Goal: Task Accomplishment & Management: Manage account settings

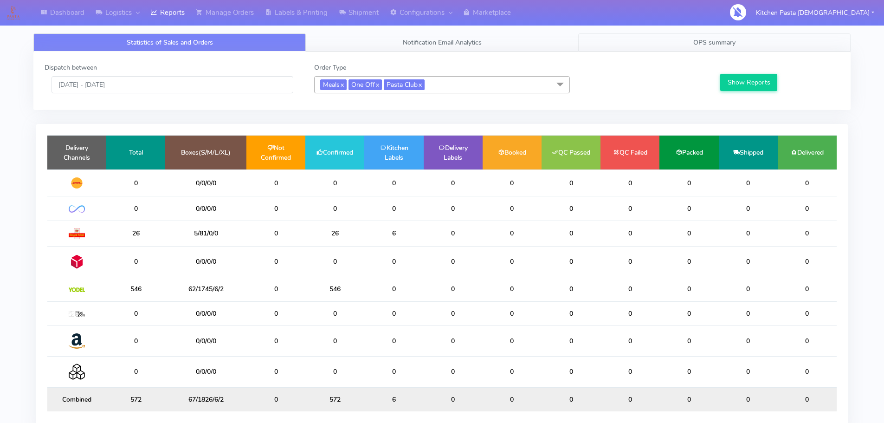
click at [674, 38] on link "OPS summary" at bounding box center [714, 42] width 272 height 18
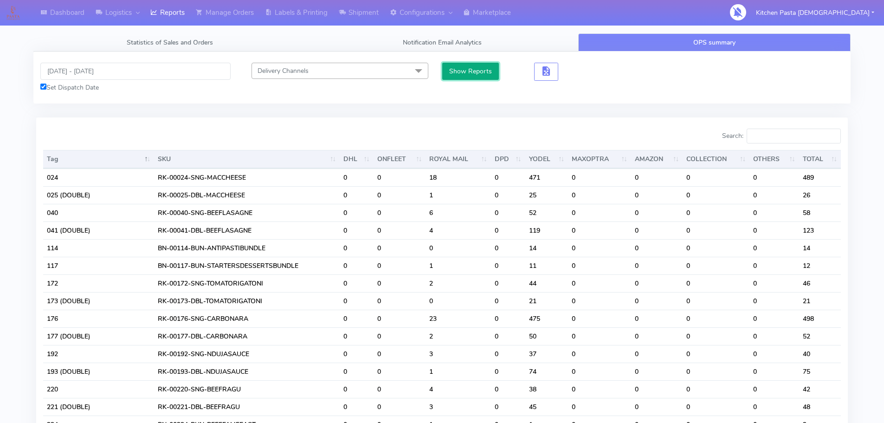
click at [470, 72] on button "Show Reports" at bounding box center [470, 71] width 57 height 17
click at [555, 70] on button "button" at bounding box center [546, 72] width 24 height 18
click at [546, 77] on span "button" at bounding box center [546, 73] width 11 height 9
click at [575, 74] on span "button" at bounding box center [580, 73] width 11 height 9
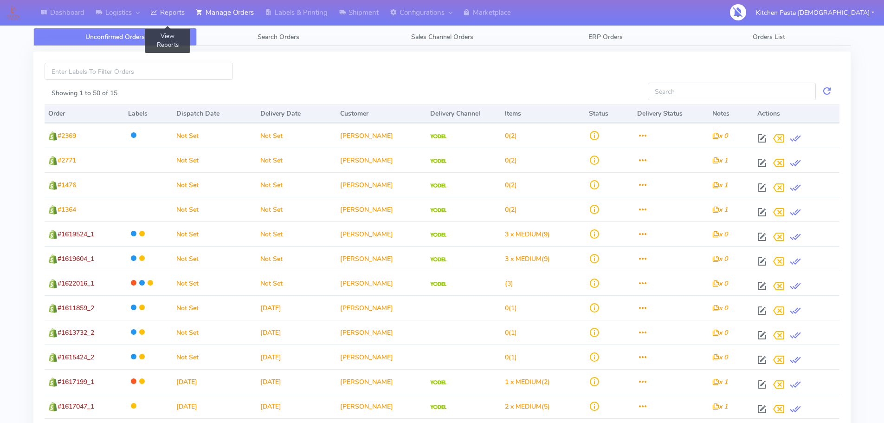
click at [167, 15] on link "Reports" at bounding box center [167, 13] width 45 height 26
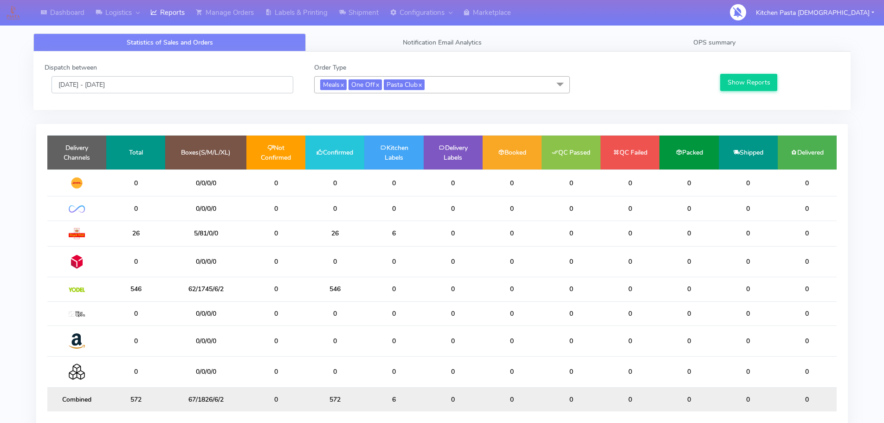
click at [160, 86] on input "[DATE] - [DATE]" at bounding box center [173, 84] width 242 height 17
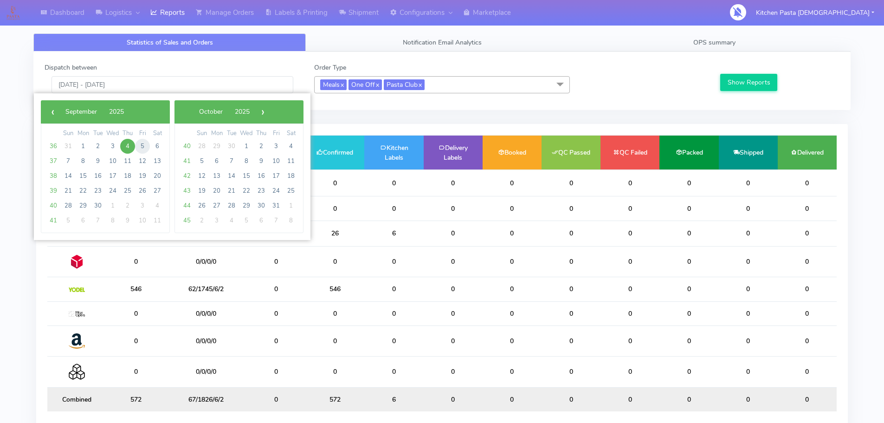
click at [142, 144] on span "5" at bounding box center [142, 146] width 15 height 15
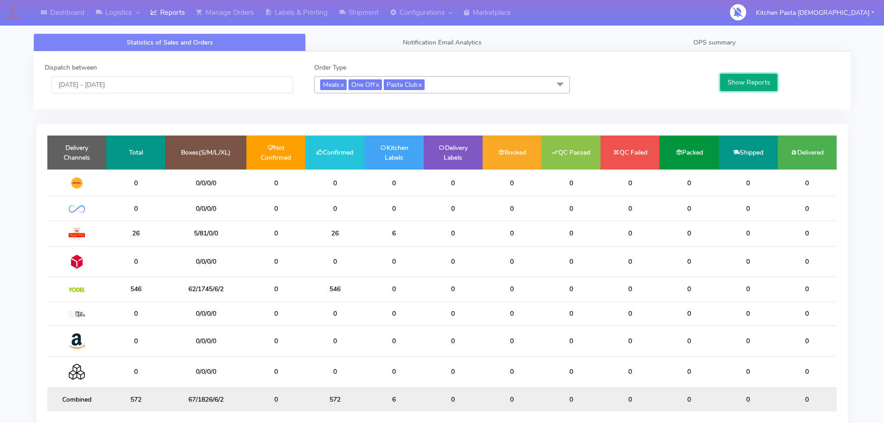
click at [756, 79] on button "Show Reports" at bounding box center [748, 82] width 57 height 17
click at [172, 90] on input "05/09/2025 - 05/09/2025" at bounding box center [173, 84] width 242 height 17
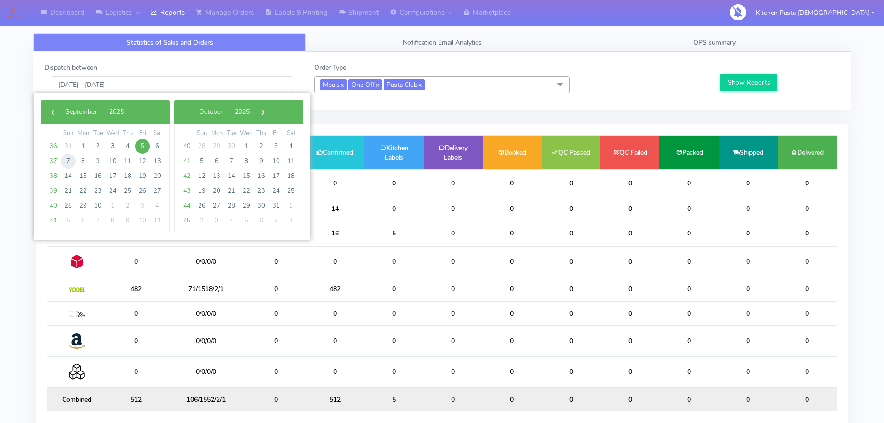
click at [67, 163] on span "7" at bounding box center [68, 161] width 15 height 15
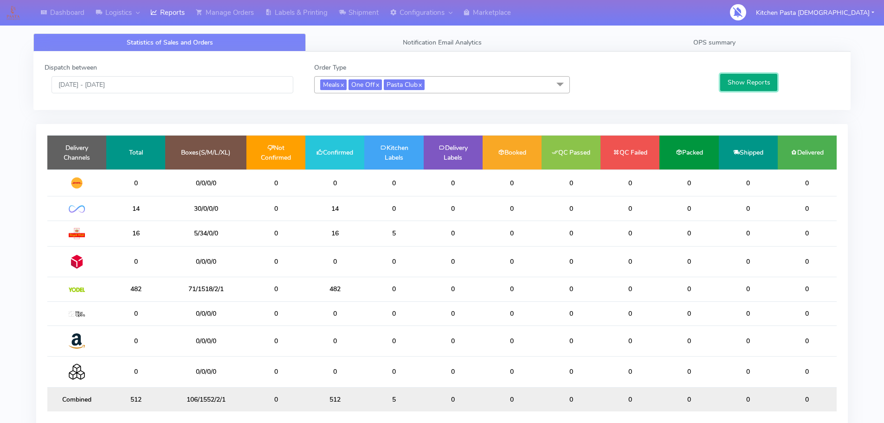
click at [770, 81] on button "Show Reports" at bounding box center [748, 82] width 57 height 17
click at [208, 85] on input "07/09/2025 - 07/09/2025" at bounding box center [173, 84] width 242 height 17
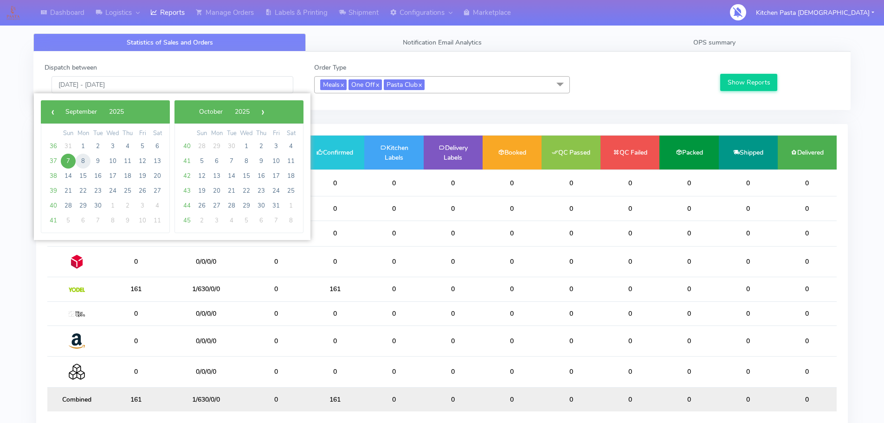
click at [78, 161] on span "8" at bounding box center [83, 161] width 15 height 15
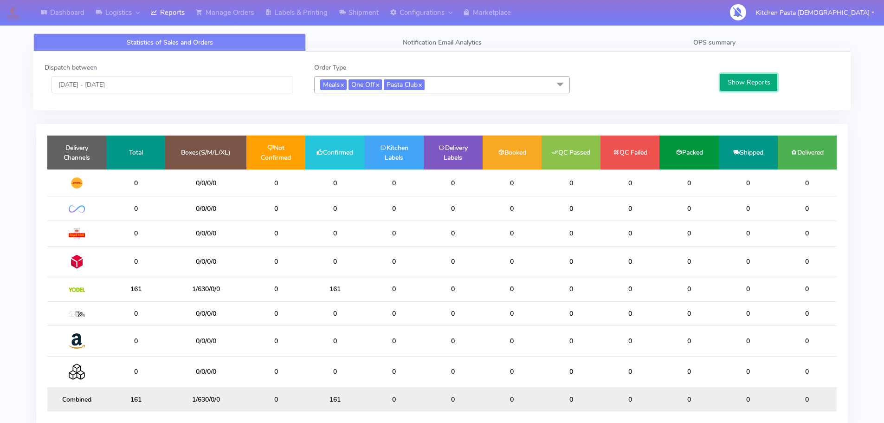
click at [730, 83] on button "Show Reports" at bounding box center [748, 82] width 57 height 17
click at [162, 88] on input "08/09/2025 - 08/09/2025" at bounding box center [173, 84] width 242 height 17
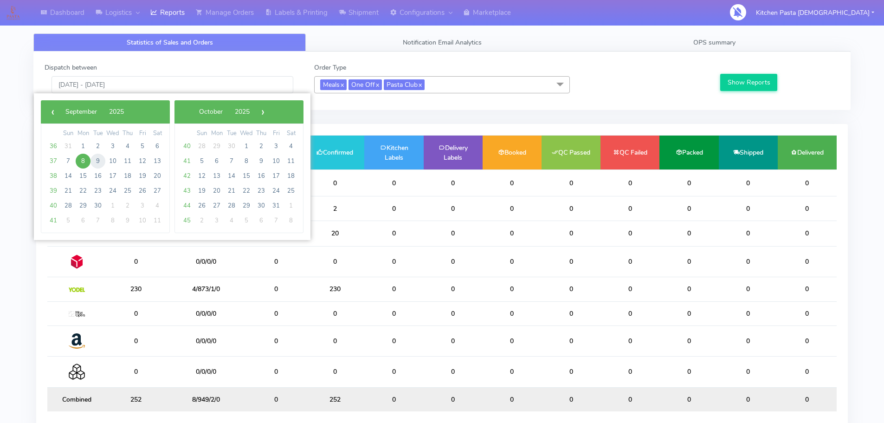
click at [99, 161] on span "9" at bounding box center [98, 161] width 15 height 15
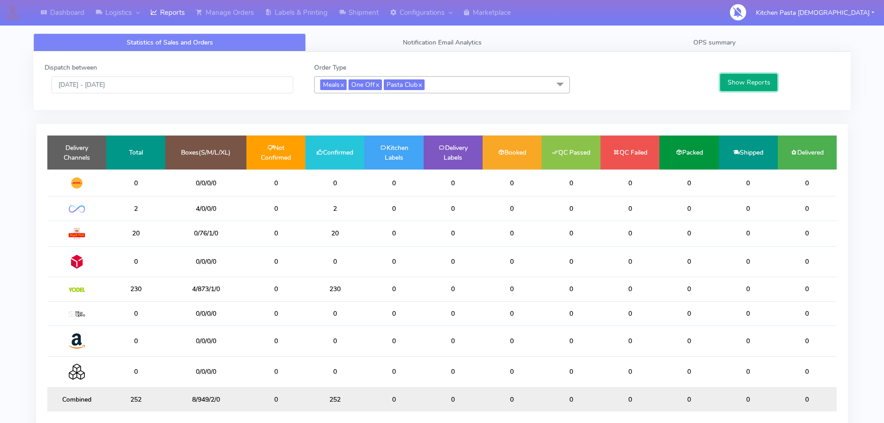
click at [751, 88] on button "Show Reports" at bounding box center [748, 82] width 57 height 17
click at [175, 85] on input "09/09/2025 - 09/09/2025" at bounding box center [173, 84] width 242 height 17
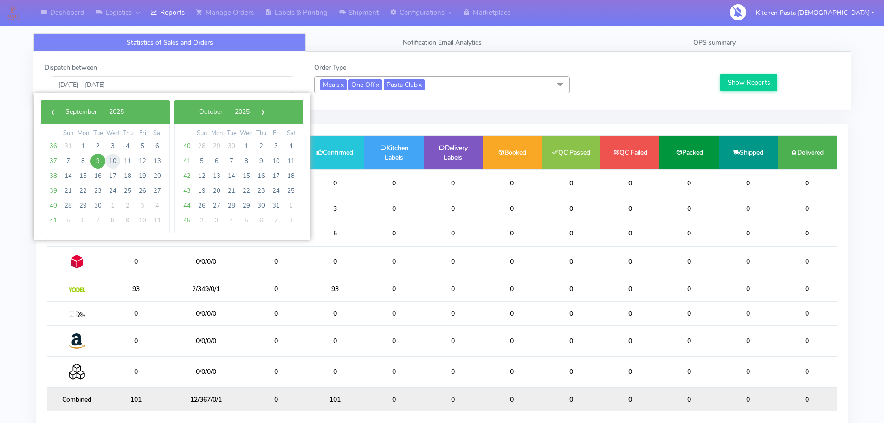
click at [119, 159] on span "10" at bounding box center [112, 161] width 15 height 15
type input "10/09/2025 - 10/09/2025"
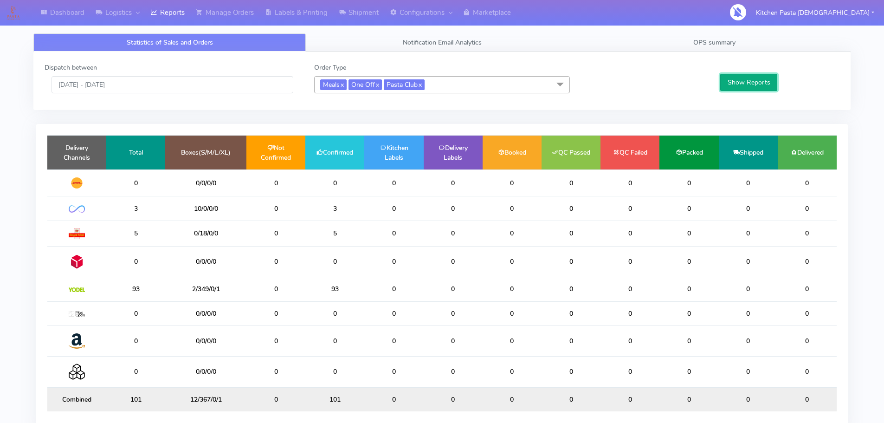
click at [748, 76] on button "Show Reports" at bounding box center [748, 82] width 57 height 17
click at [162, 84] on input "10/09/2025 - 10/09/2025" at bounding box center [173, 84] width 242 height 17
click at [655, 55] on div "Dispatch between [DATE] - [DATE] Order Type Meals x One Off x Pasta Club x Sele…" at bounding box center [441, 81] width 817 height 58
click at [665, 43] on link "OPS summary" at bounding box center [714, 42] width 272 height 18
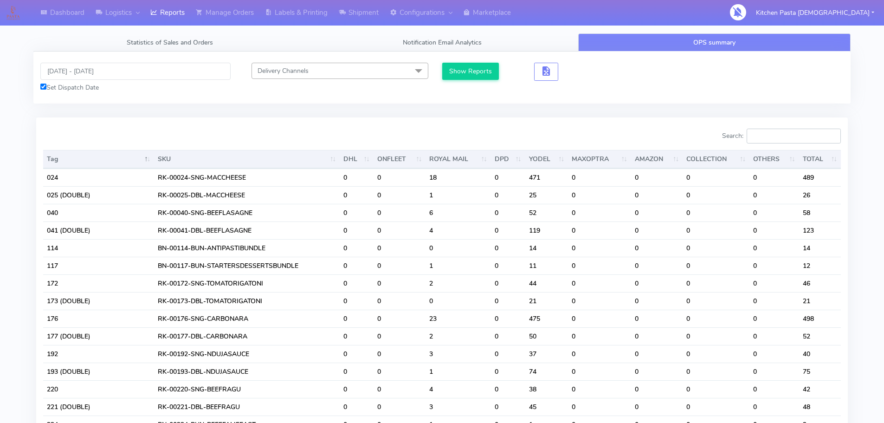
click at [779, 138] on input "Search:" at bounding box center [794, 136] width 94 height 15
click at [191, 71] on input "[DATE] - [DATE]" at bounding box center [135, 71] width 190 height 17
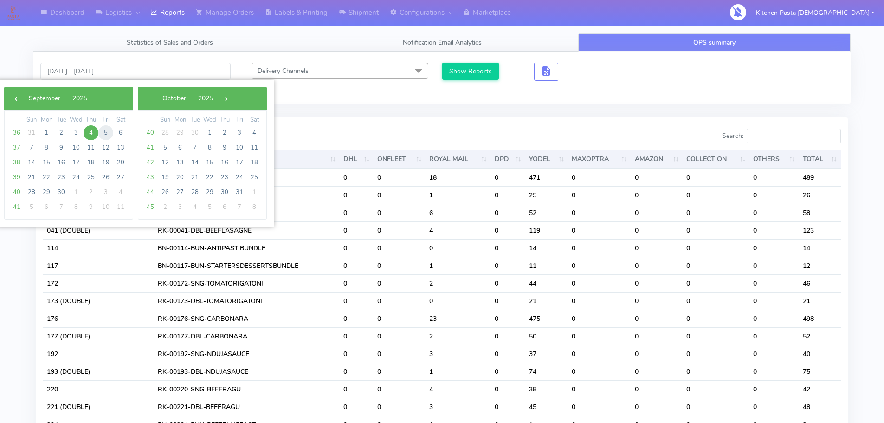
click at [104, 131] on span "5" at bounding box center [105, 132] width 15 height 15
click at [86, 135] on span "4" at bounding box center [91, 132] width 15 height 15
click at [92, 136] on span "4" at bounding box center [91, 132] width 15 height 15
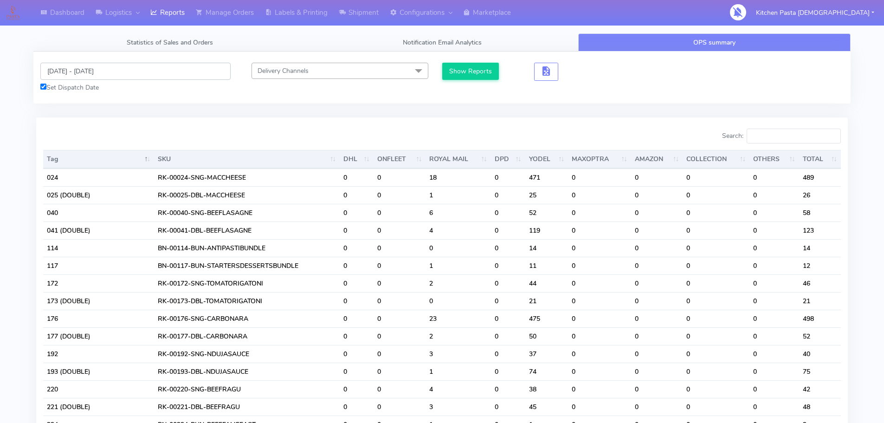
click at [143, 73] on input "[DATE] - [DATE]" at bounding box center [135, 71] width 190 height 17
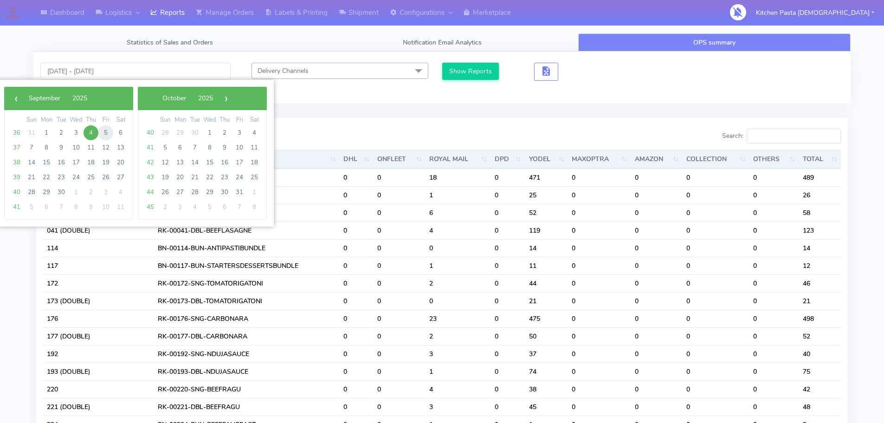
click at [107, 138] on span "5" at bounding box center [105, 132] width 15 height 15
drag, startPoint x: 91, startPoint y: 133, endPoint x: 97, endPoint y: 133, distance: 5.6
click at [104, 133] on tr "36 31 1 2 3 4 5 6" at bounding box center [68, 132] width 119 height 15
click at [90, 134] on span "4" at bounding box center [91, 132] width 15 height 15
drag, startPoint x: 369, startPoint y: 95, endPoint x: 425, endPoint y: 134, distance: 68.4
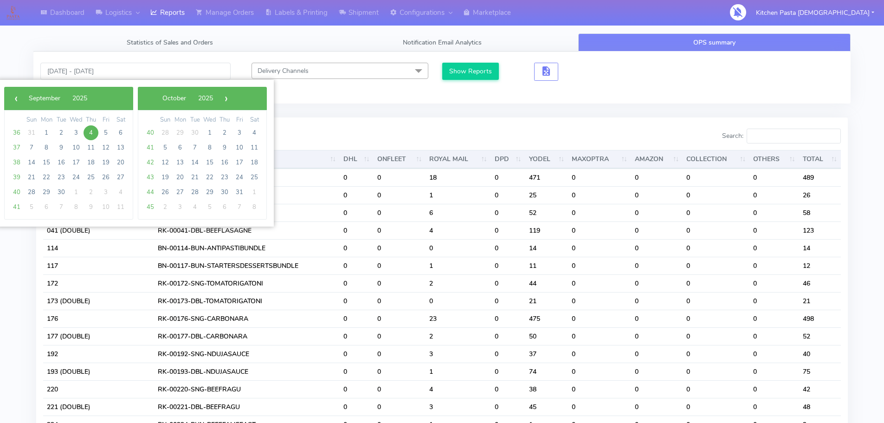
click at [371, 96] on div "04/09/2025 - 04/09/2025 Set Dispatch Date Delivery Channels Select All DHL OnFl…" at bounding box center [441, 78] width 817 height 52
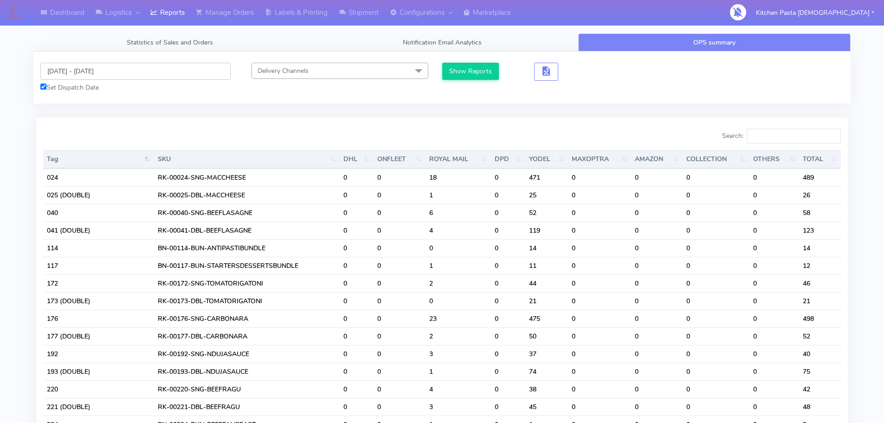
click at [97, 70] on input "[DATE] - [DATE]" at bounding box center [135, 71] width 190 height 17
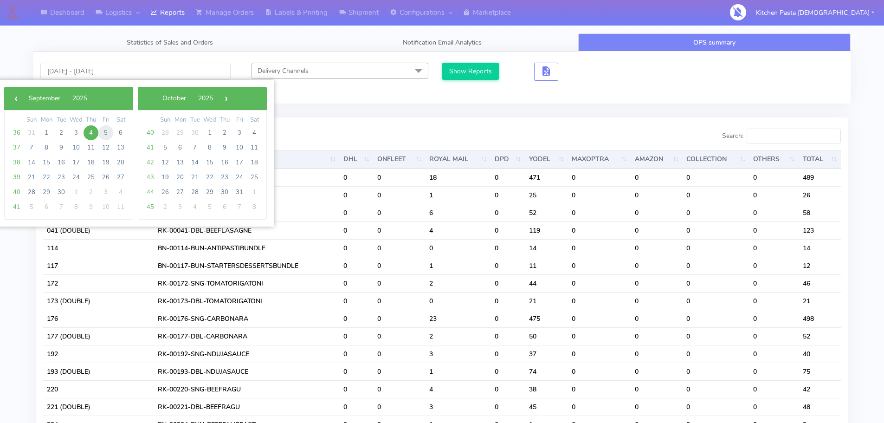
drag, startPoint x: 98, startPoint y: 130, endPoint x: 103, endPoint y: 131, distance: 4.7
click at [103, 131] on span "5" at bounding box center [105, 132] width 15 height 15
click at [87, 132] on span "4" at bounding box center [91, 132] width 15 height 15
click at [97, 134] on span "4" at bounding box center [91, 132] width 15 height 15
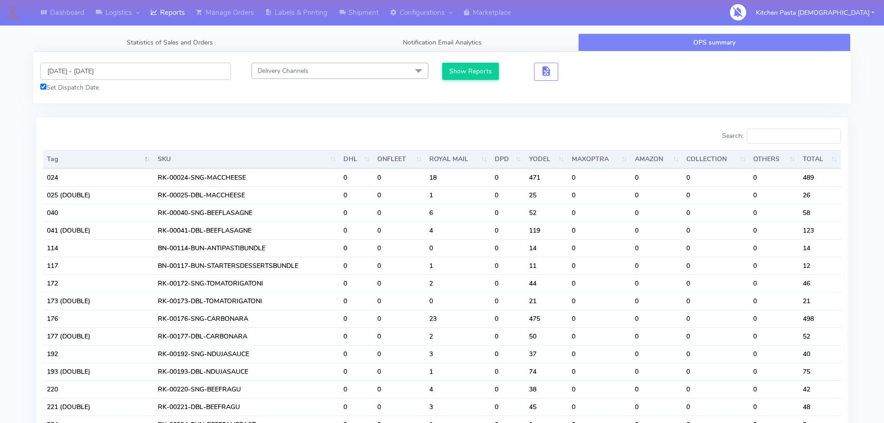
drag, startPoint x: 110, startPoint y: 73, endPoint x: 112, endPoint y: 67, distance: 7.1
click at [112, 67] on input "[DATE] - [DATE]" at bounding box center [135, 71] width 190 height 17
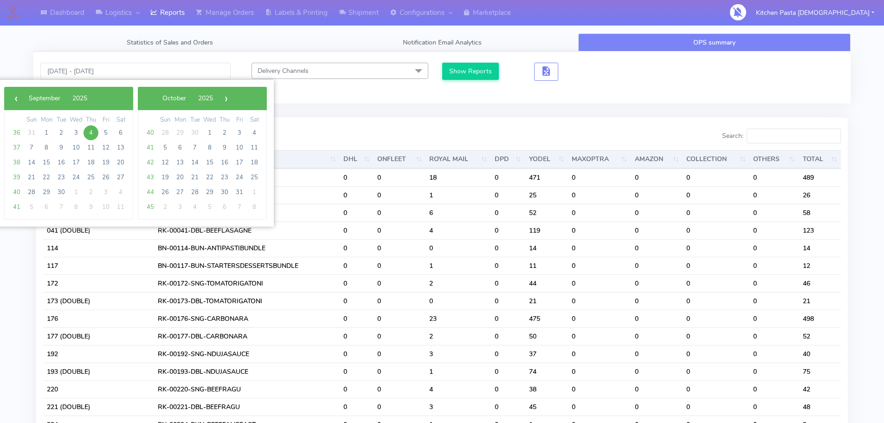
drag, startPoint x: 90, startPoint y: 141, endPoint x: 94, endPoint y: 132, distance: 9.3
click at [94, 132] on span "4" at bounding box center [91, 132] width 15 height 15
click at [104, 132] on span "5" at bounding box center [105, 132] width 15 height 15
type input "04/09/2025 - 05/09/2025"
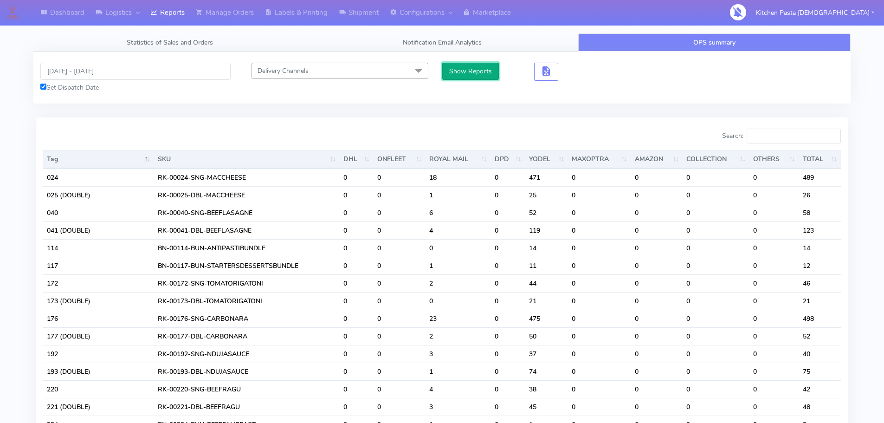
click at [460, 73] on button "Show Reports" at bounding box center [470, 71] width 57 height 17
click at [763, 131] on input "Search:" at bounding box center [794, 136] width 94 height 15
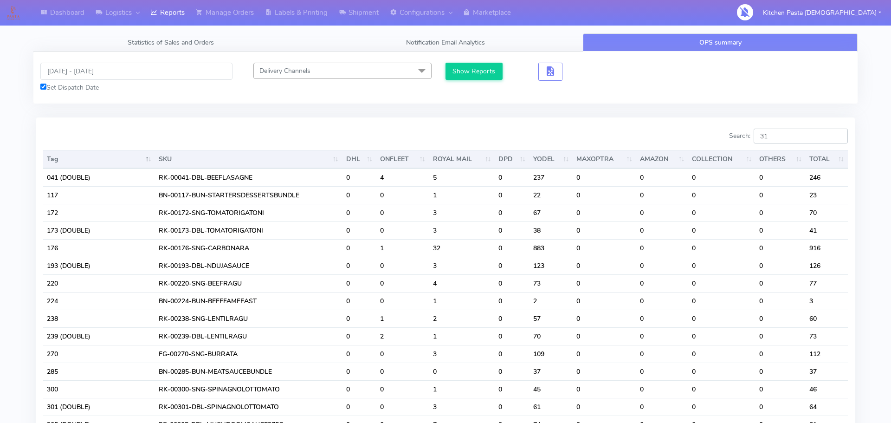
type input "312"
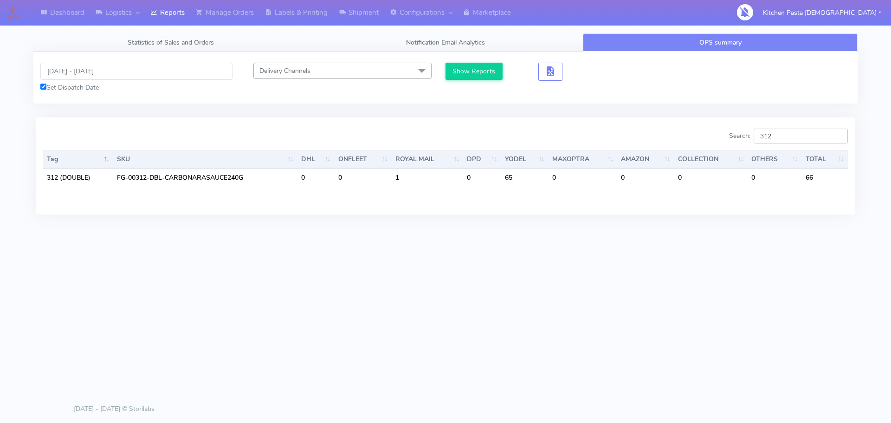
click at [839, 138] on input "312" at bounding box center [801, 136] width 94 height 15
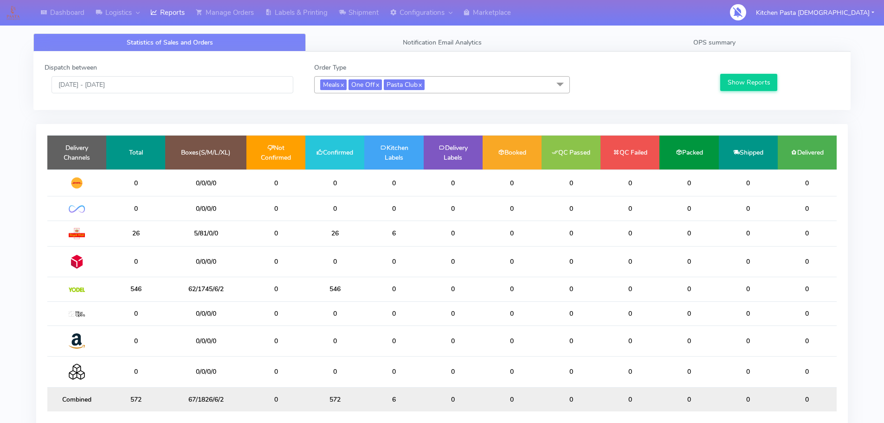
click at [702, 52] on div "Dispatch between 04/09/2025 - 04/09/2025 Order Type Meals x One Off x Pasta Clu…" at bounding box center [441, 81] width 817 height 58
click at [731, 53] on div "Dispatch between 04/09/2025 - 04/09/2025 Order Type Meals x One Off x Pasta Clu…" at bounding box center [441, 81] width 817 height 58
click at [722, 47] on link "OPS summary" at bounding box center [714, 42] width 272 height 18
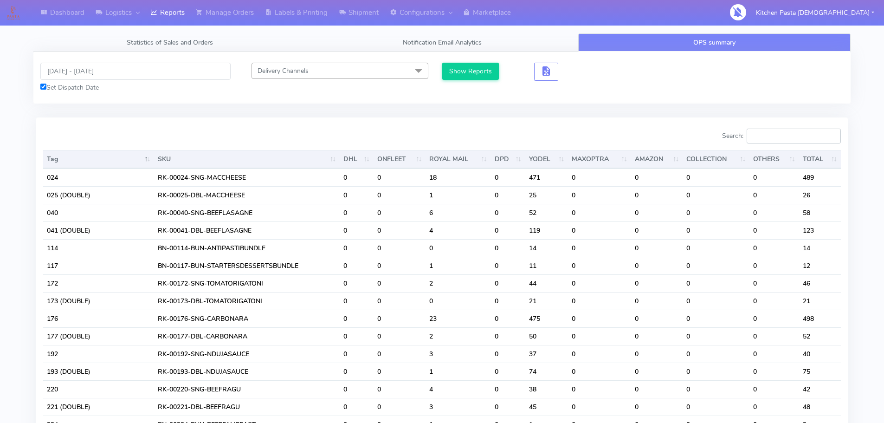
click at [779, 140] on input "Search:" at bounding box center [794, 136] width 94 height 15
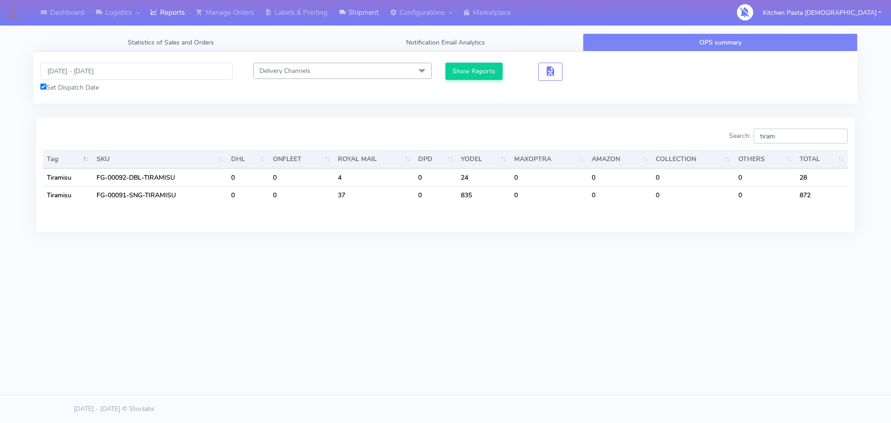
type input "tiram"
click at [310, 17] on link "Labels & Printing" at bounding box center [296, 13] width 74 height 26
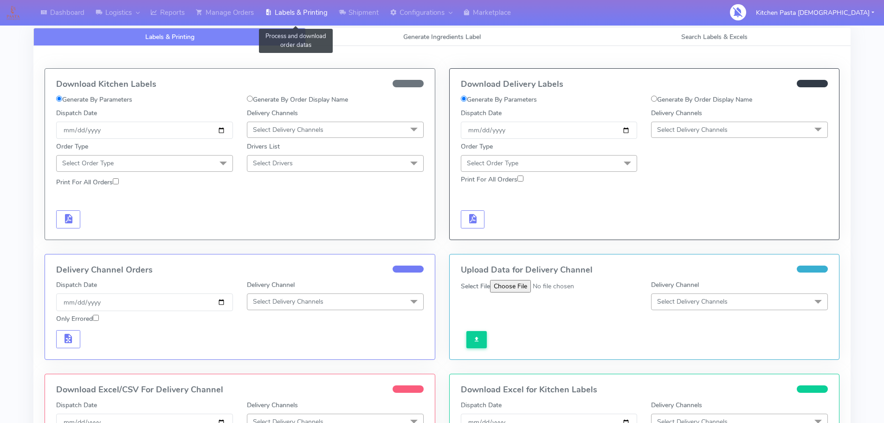
select select
click at [390, 40] on link "Generate Ingredients Label" at bounding box center [442, 37] width 272 height 18
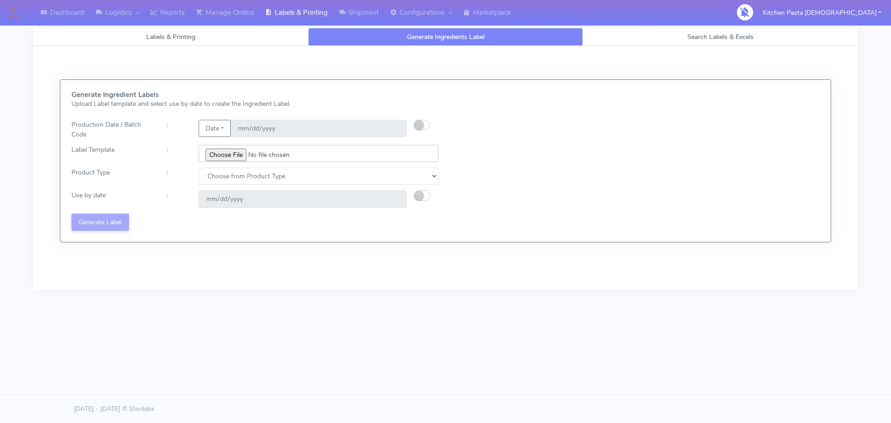
click at [234, 155] on input "file" at bounding box center [319, 153] width 240 height 17
type input "C:\fakepath\Classic Tiramisu V1.jpg"
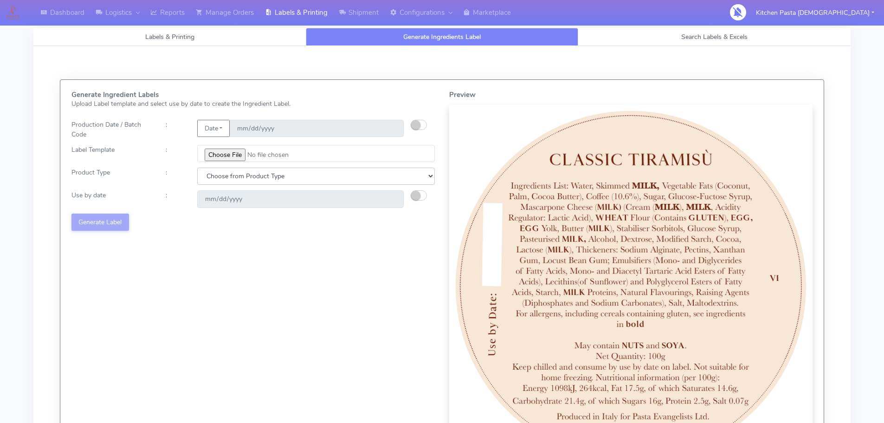
click at [283, 174] on select "Choose from Product Type ECOM ERETAIL CIRCULAR CIRC_DESERTS LASAGNE" at bounding box center [316, 176] width 238 height 17
select select "3"
click at [197, 168] on select "Choose from Product Type ECOM ERETAIL CIRCULAR CIRC_DESERTS LASAGNE" at bounding box center [316, 176] width 238 height 17
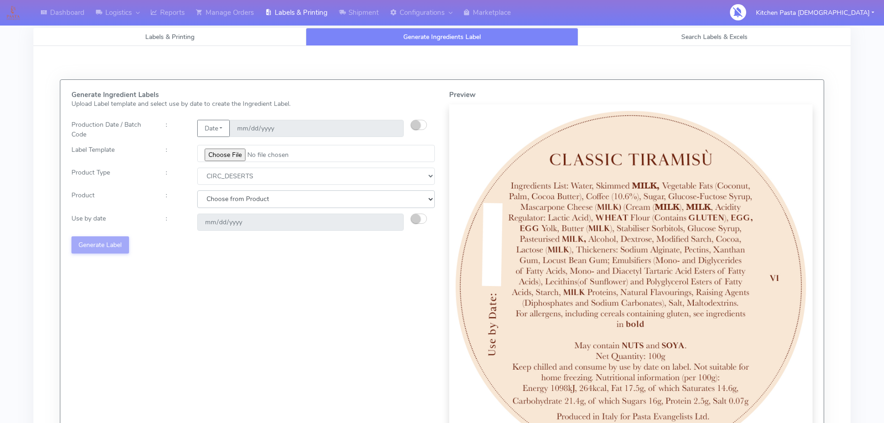
click at [246, 196] on select "Choose from Product CLASSIC_TIRAMISU CREMA_AMARENA PROFITEROLES" at bounding box center [316, 198] width 238 height 17
select select "2"
click at [197, 190] on select "Choose from Product CLASSIC_TIRAMISU CREMA_AMARENA PROFITEROLES" at bounding box center [316, 198] width 238 height 17
type input "2025-09-07"
click at [421, 218] on button "button" at bounding box center [419, 218] width 16 height 10
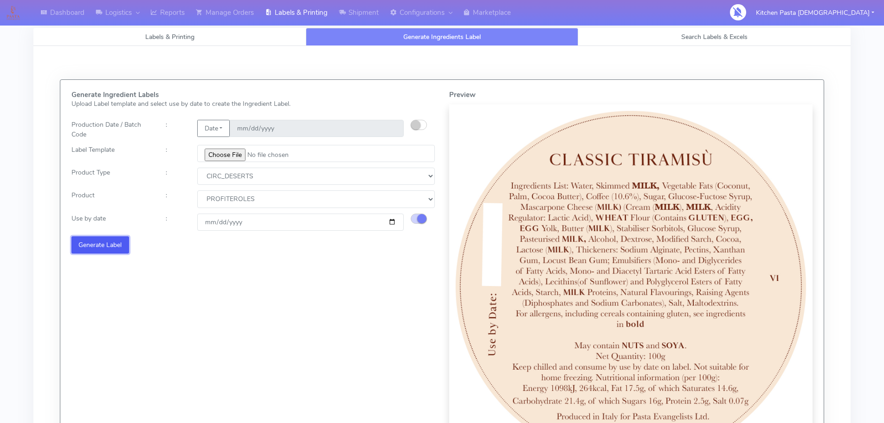
click at [123, 244] on button "Generate Label" at bounding box center [100, 244] width 58 height 17
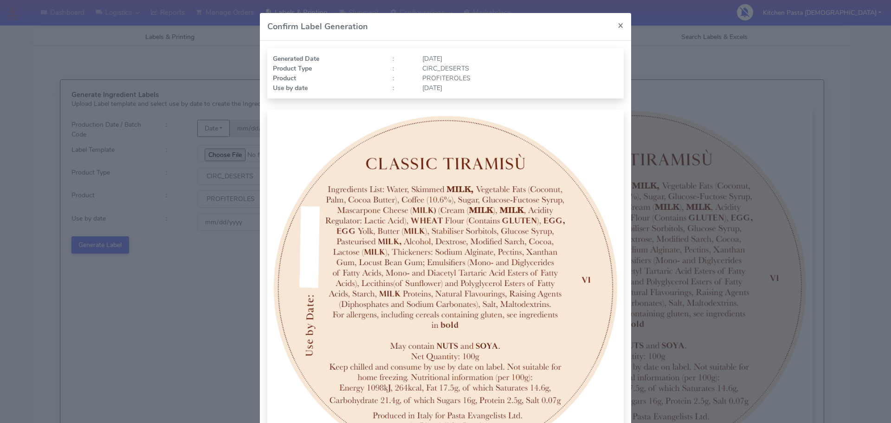
scroll to position [96, 0]
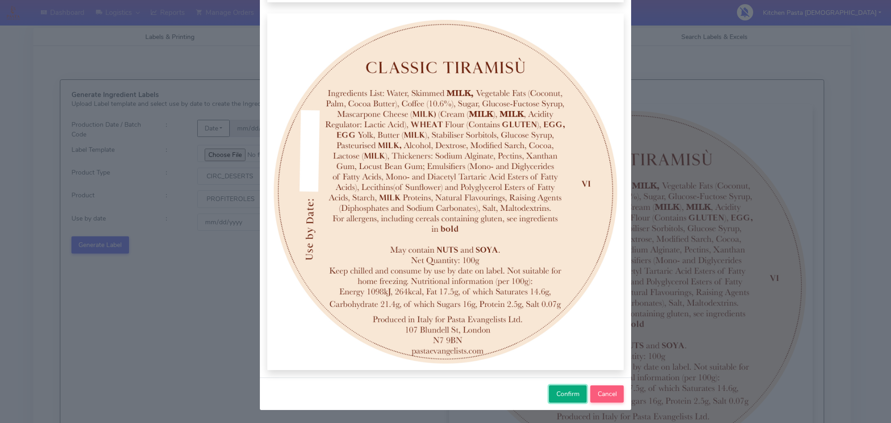
click at [562, 398] on span "Confirm" at bounding box center [567, 393] width 23 height 9
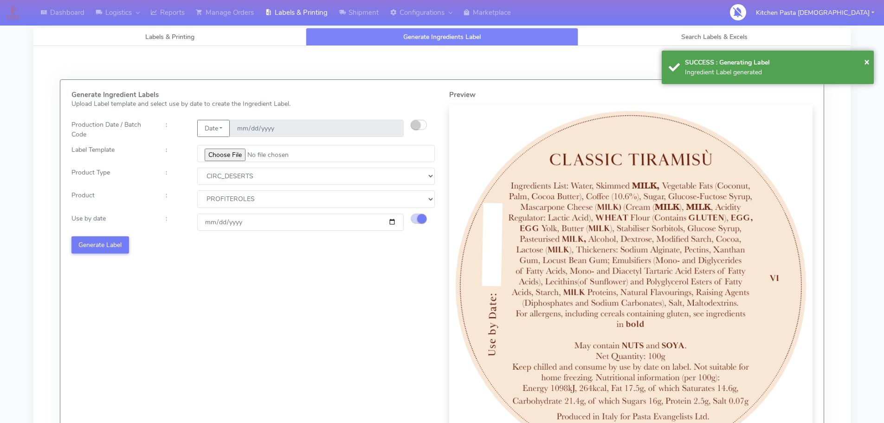
select select
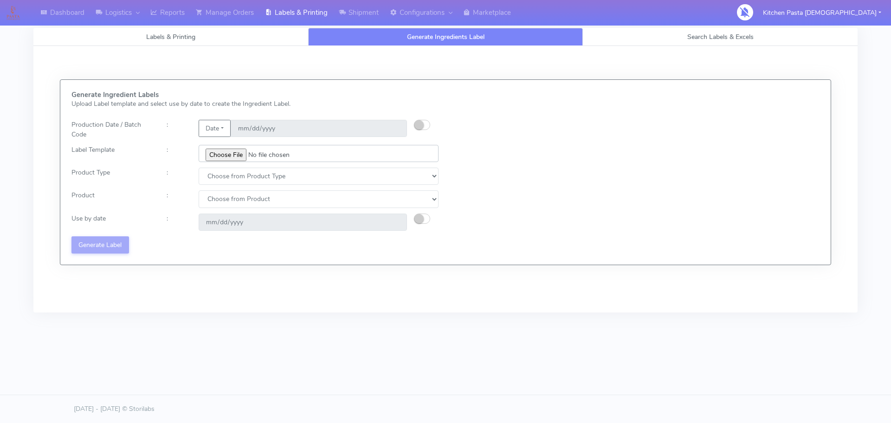
click at [220, 153] on input "file" at bounding box center [319, 153] width 240 height 17
click at [186, 9] on link "Reports" at bounding box center [167, 13] width 45 height 26
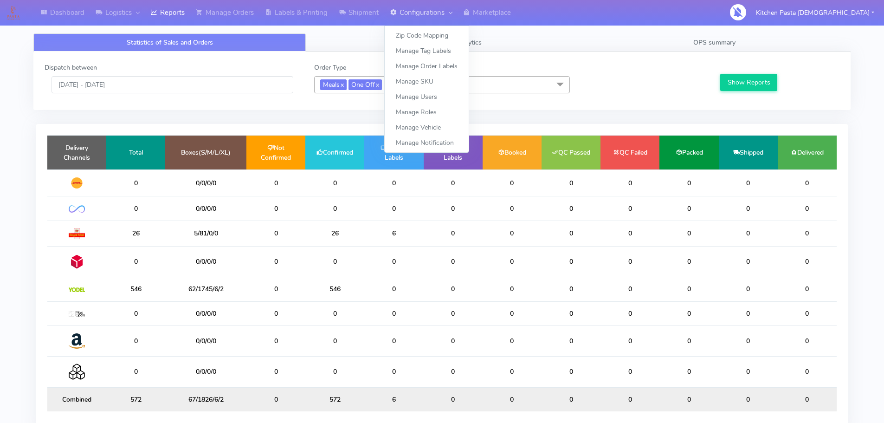
click at [434, 22] on link "Configurations" at bounding box center [420, 13] width 73 height 26
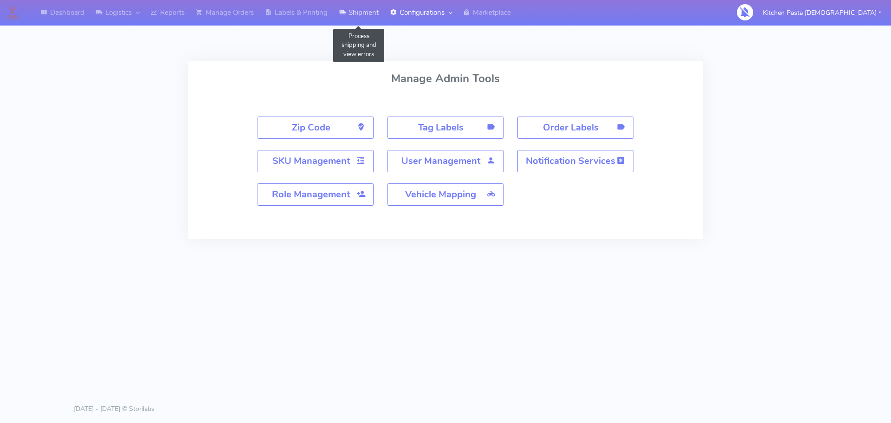
click at [359, 14] on link "Shipment" at bounding box center [358, 13] width 51 height 26
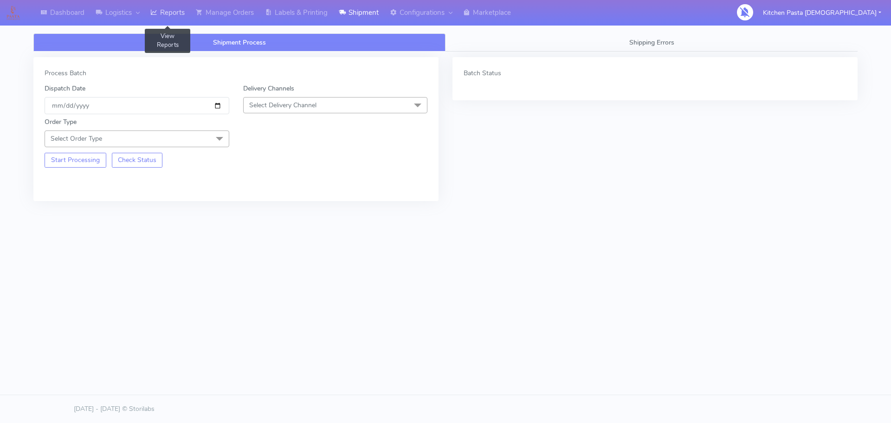
click at [189, 14] on link "Reports" at bounding box center [167, 13] width 45 height 26
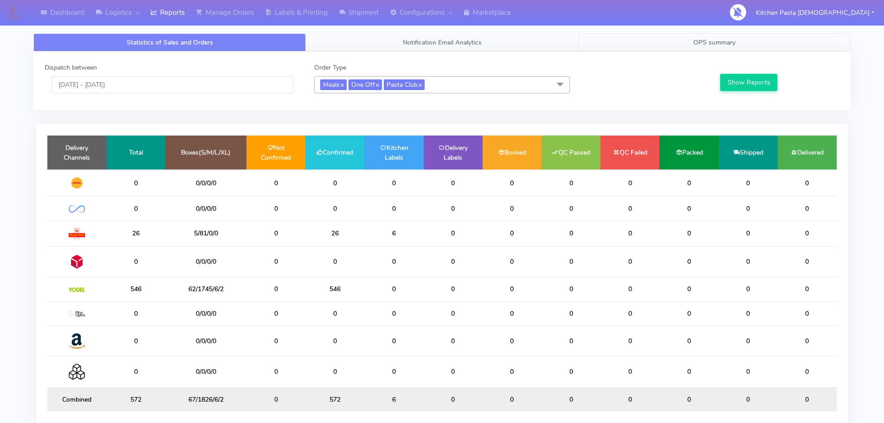
click at [685, 46] on link "OPS summary" at bounding box center [714, 42] width 272 height 18
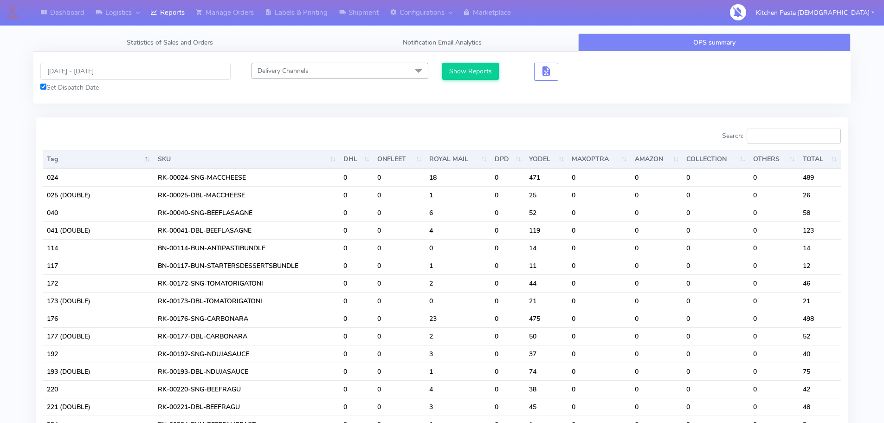
click at [770, 129] on input "Search:" at bounding box center [794, 136] width 94 height 15
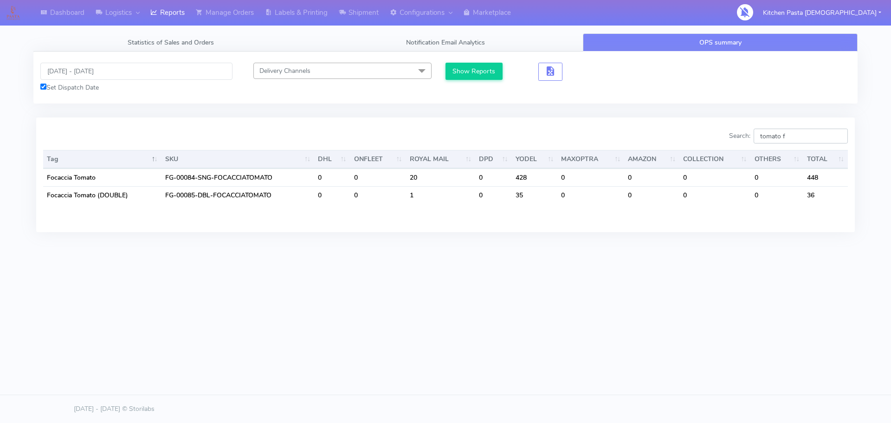
type input "tomato f"
click at [199, 71] on input "[DATE] - [DATE]" at bounding box center [136, 71] width 192 height 17
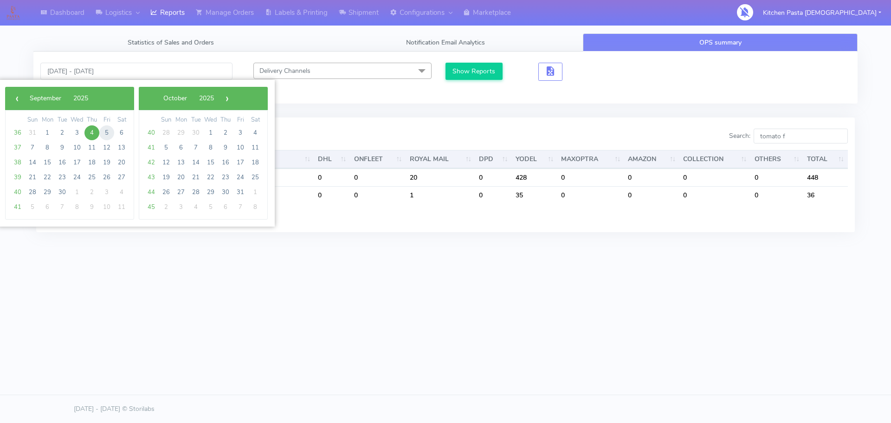
click at [101, 133] on span "5" at bounding box center [106, 132] width 15 height 15
type input "05/09/2025 - 05/09/2025"
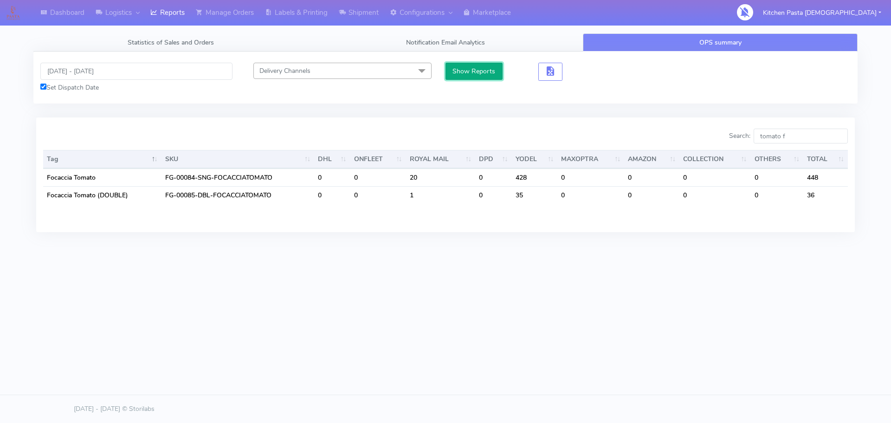
click at [456, 73] on button "Show Reports" at bounding box center [474, 71] width 57 height 17
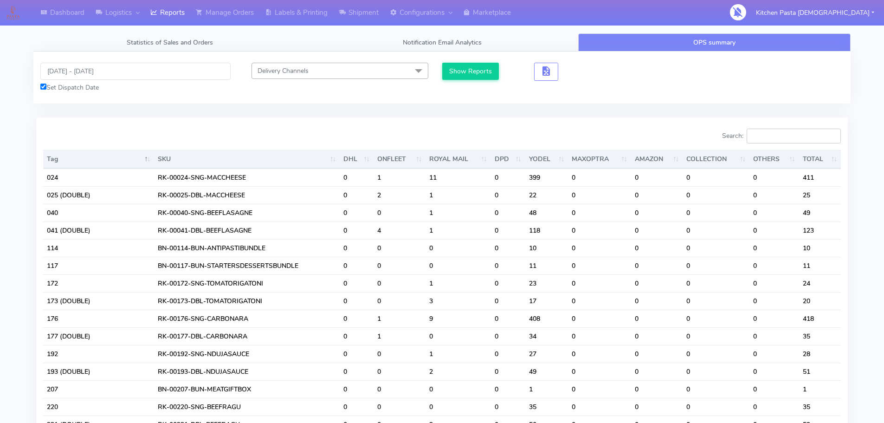
click at [760, 142] on input "Search:" at bounding box center [794, 136] width 94 height 15
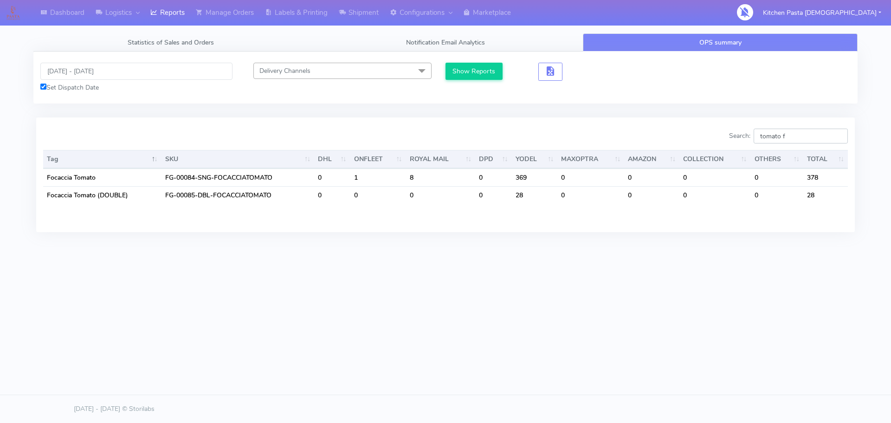
type input "tomato f"
click at [162, 14] on link "Reports" at bounding box center [167, 13] width 45 height 26
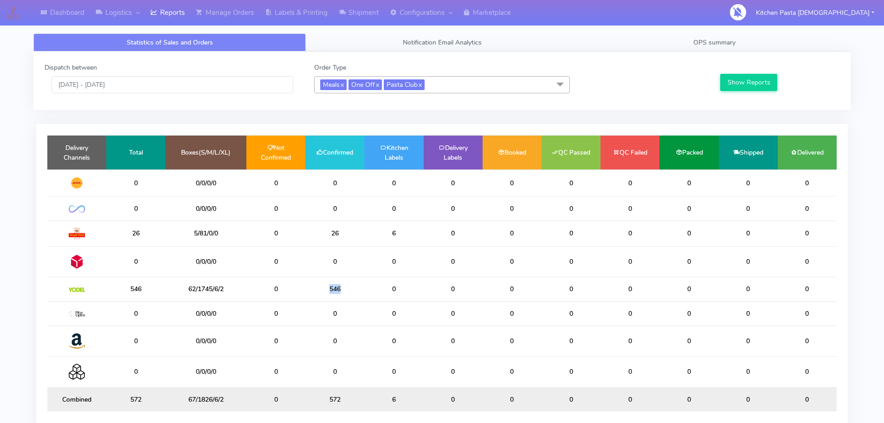
drag, startPoint x: 352, startPoint y: 285, endPoint x: 300, endPoint y: 285, distance: 51.5
click at [300, 285] on tr "546 62/1745/6/2 0 546 0 0 0 0 0 0 0 0" at bounding box center [441, 289] width 789 height 24
drag, startPoint x: 366, startPoint y: 13, endPoint x: 371, endPoint y: 2, distance: 11.6
click at [366, 13] on link "Shipment" at bounding box center [358, 13] width 51 height 26
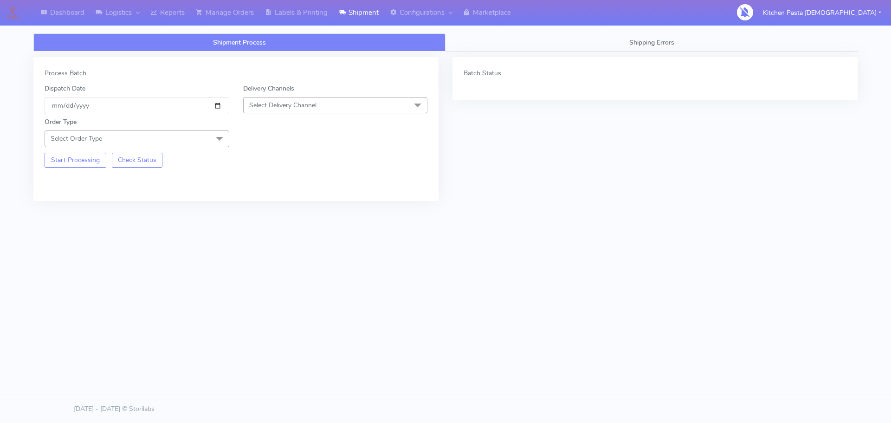
click at [293, 110] on span "Select Delivery Channel" at bounding box center [335, 105] width 185 height 16
click at [271, 211] on div "Yodel" at bounding box center [335, 210] width 175 height 10
click at [169, 147] on div "Start Processing Check Status" at bounding box center [137, 157] width 199 height 20
drag, startPoint x: 177, startPoint y: 143, endPoint x: 139, endPoint y: 170, distance: 46.6
click at [178, 144] on span "Select Order Type" at bounding box center [137, 138] width 185 height 16
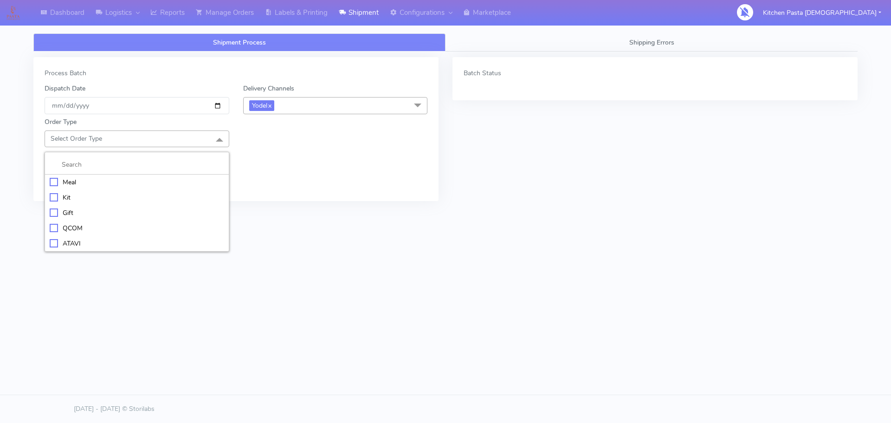
click at [110, 181] on div "Meal" at bounding box center [137, 182] width 175 height 10
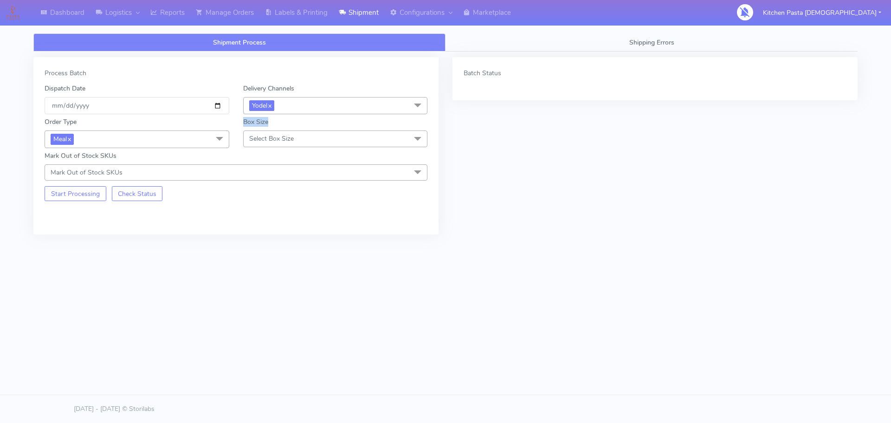
click at [238, 146] on div "Order Type Meal x Meal Kit Gift QCOM ATAVI Box Size Select Box Size Small Small…" at bounding box center [236, 147] width 397 height 66
click at [254, 142] on span "Select Box Size" at bounding box center [271, 138] width 45 height 9
click at [311, 30] on div "Shipment Process Shipping Errors Process Batch Dispatch Date [DATE] Delivery Ch…" at bounding box center [445, 171] width 838 height 287
click at [313, 19] on link "Labels & Printing" at bounding box center [296, 13] width 74 height 26
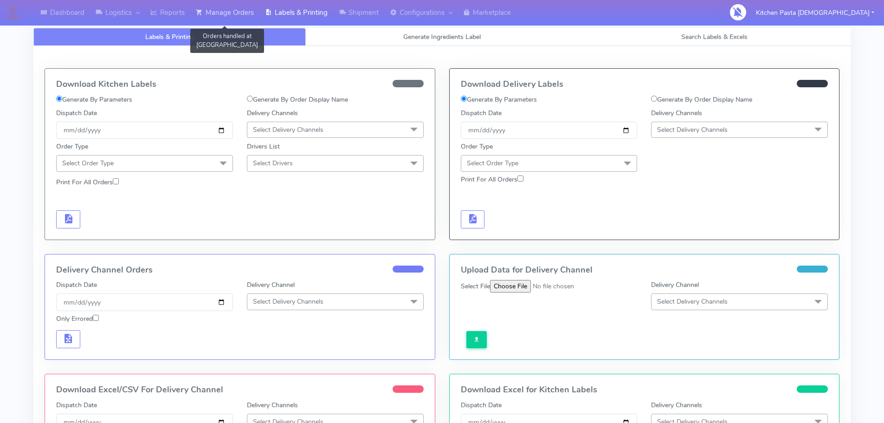
click at [239, 13] on link "Manage Orders" at bounding box center [224, 13] width 69 height 26
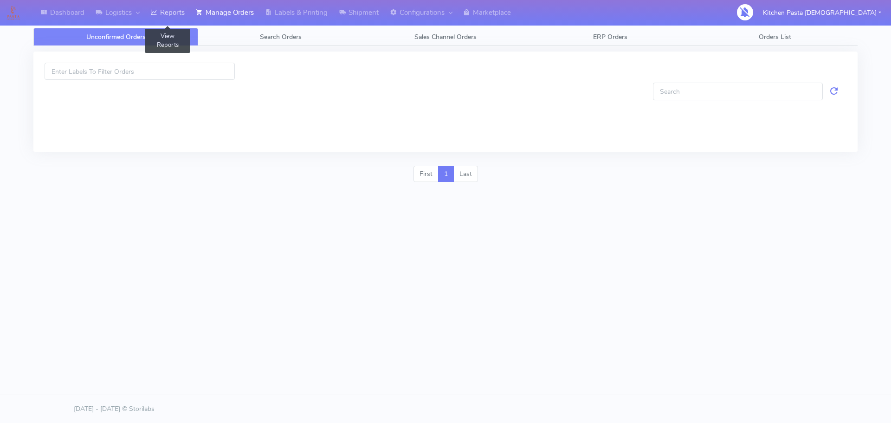
click at [170, 20] on link "Reports" at bounding box center [167, 13] width 45 height 26
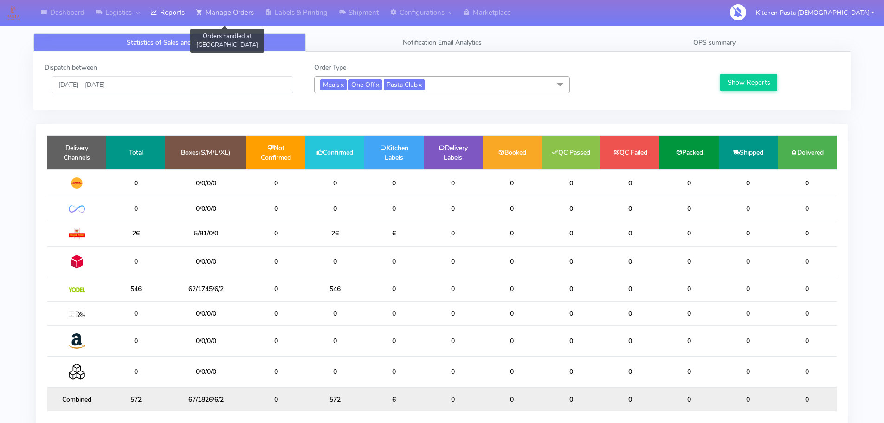
click at [247, 18] on link "Manage Orders" at bounding box center [224, 13] width 69 height 26
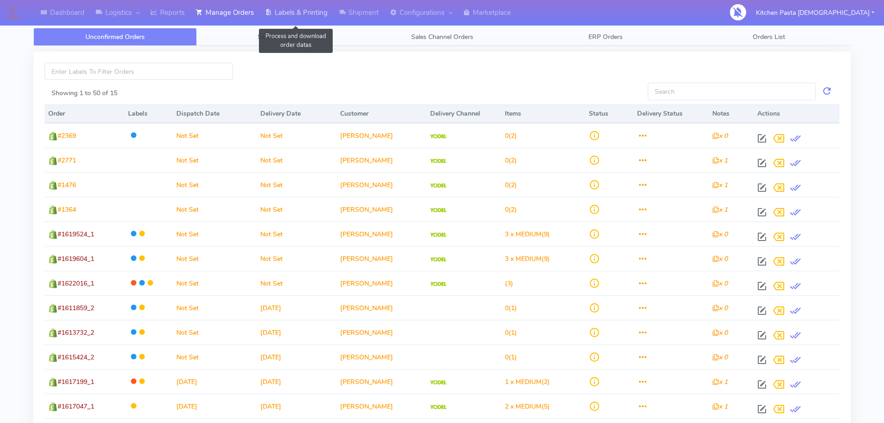
click at [270, 15] on icon at bounding box center [268, 12] width 7 height 9
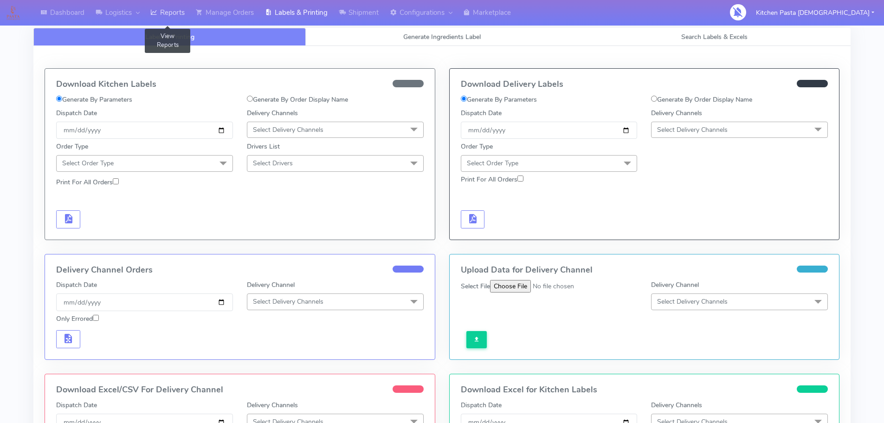
click at [173, 15] on link "Reports" at bounding box center [167, 13] width 45 height 26
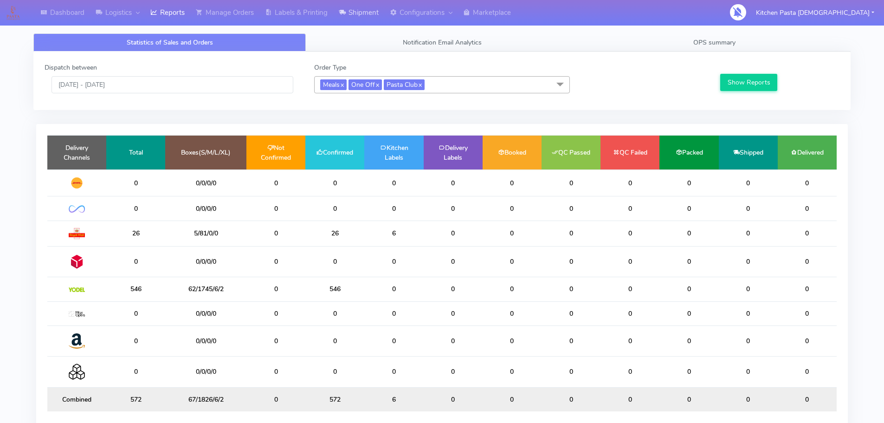
click at [350, 20] on link "Shipment" at bounding box center [358, 13] width 51 height 26
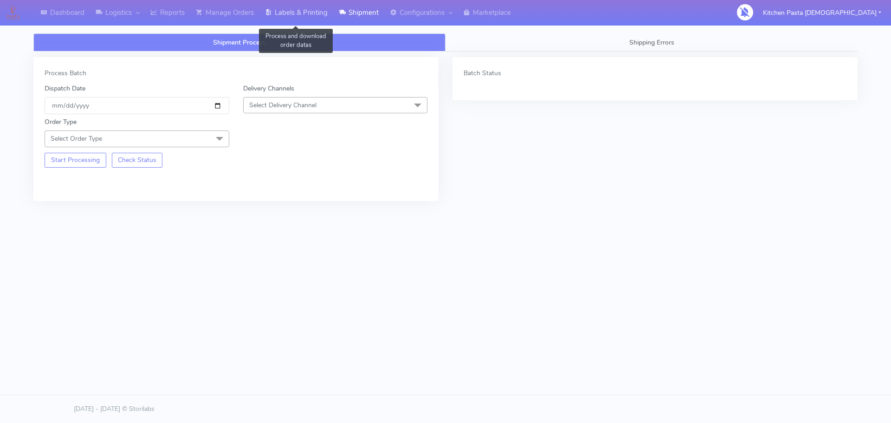
click at [270, 22] on link "Labels & Printing" at bounding box center [296, 13] width 74 height 26
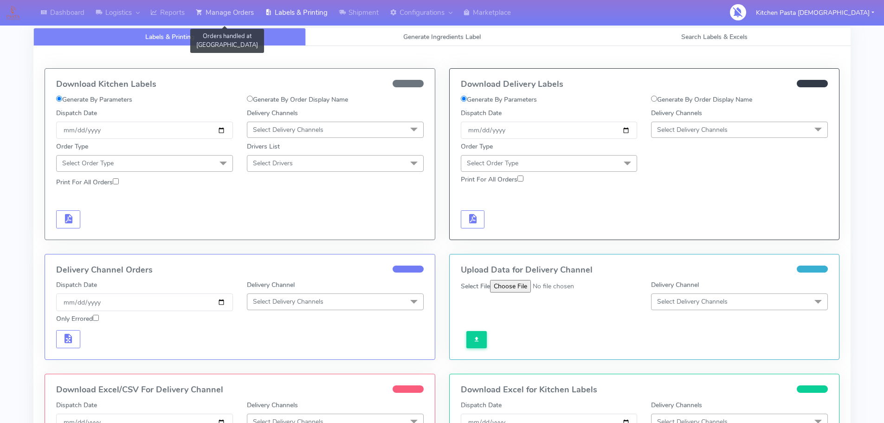
click at [207, 25] on link "Manage Orders" at bounding box center [224, 13] width 69 height 26
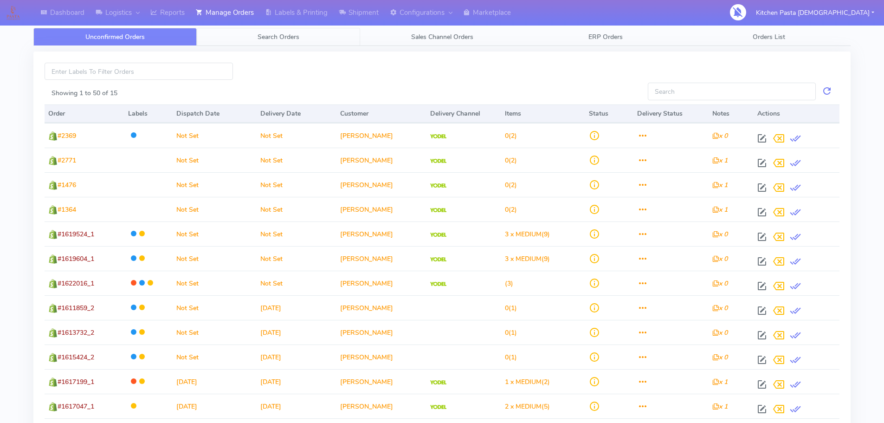
click at [262, 33] on span "Search Orders" at bounding box center [279, 36] width 42 height 9
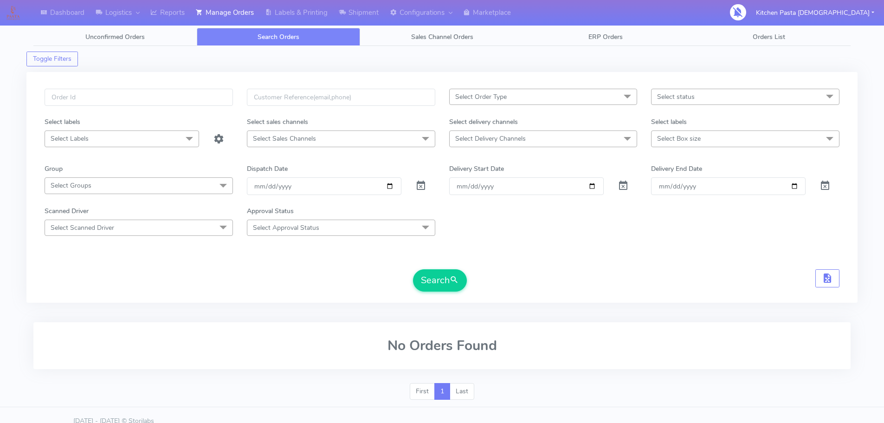
click at [573, 138] on span "Select Delivery Channels" at bounding box center [543, 138] width 188 height 16
click at [491, 261] on div "Yodel" at bounding box center [543, 263] width 178 height 10
checkbox input "true"
drag, startPoint x: 685, startPoint y: 160, endPoint x: 676, endPoint y: 163, distance: 9.1
drag, startPoint x: 676, startPoint y: 163, endPoint x: 694, endPoint y: 142, distance: 28.3
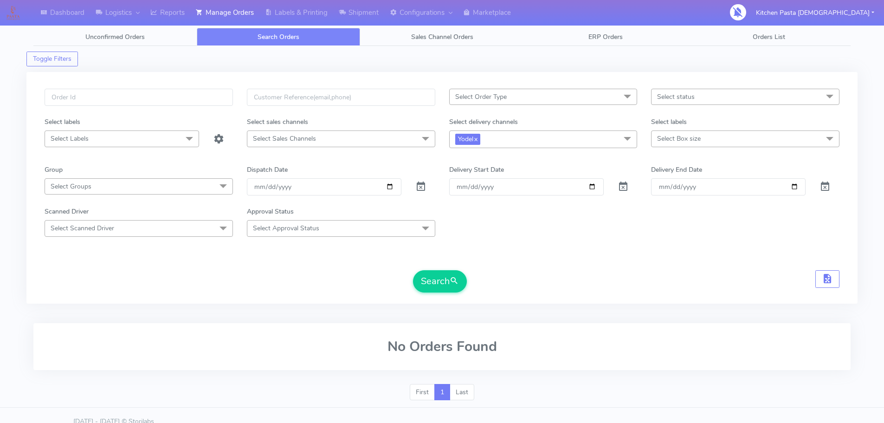
click at [694, 142] on span "Select Box size" at bounding box center [679, 138] width 44 height 9
drag, startPoint x: 678, startPoint y: 266, endPoint x: 626, endPoint y: 280, distance: 53.8
click at [676, 267] on div "Mega" at bounding box center [745, 263] width 178 height 10
checkbox input "true"
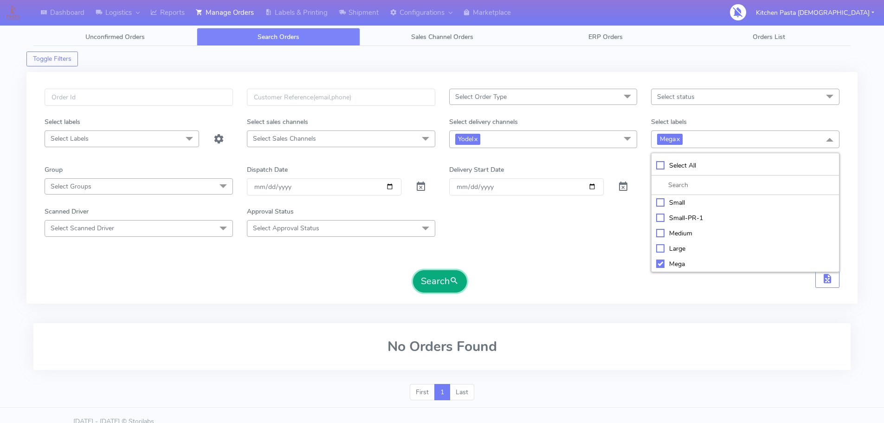
click at [450, 286] on button "Search" at bounding box center [440, 281] width 54 height 22
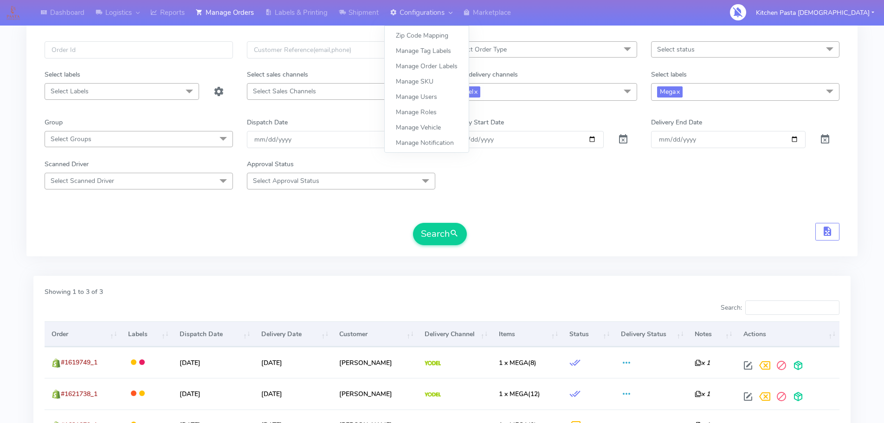
scroll to position [139, 0]
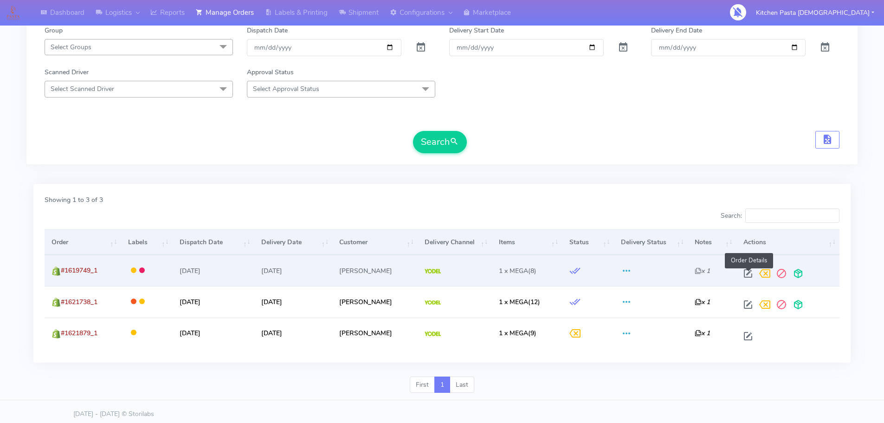
click at [751, 273] on span at bounding box center [748, 275] width 17 height 9
select select "5"
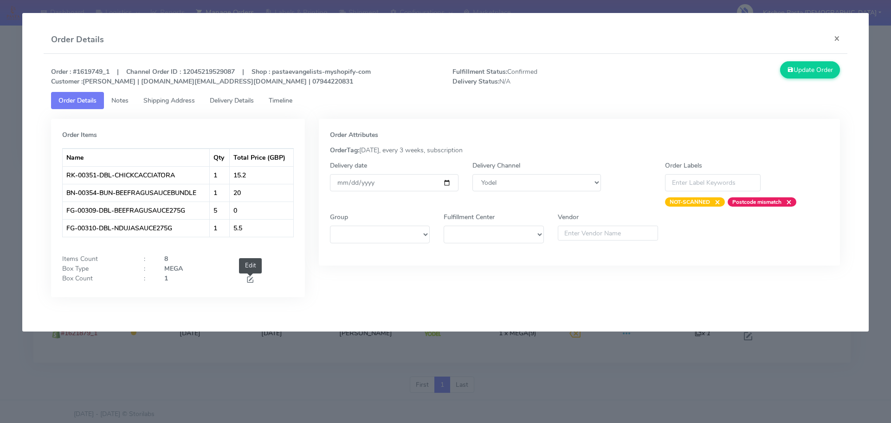
click at [252, 281] on span at bounding box center [250, 280] width 8 height 9
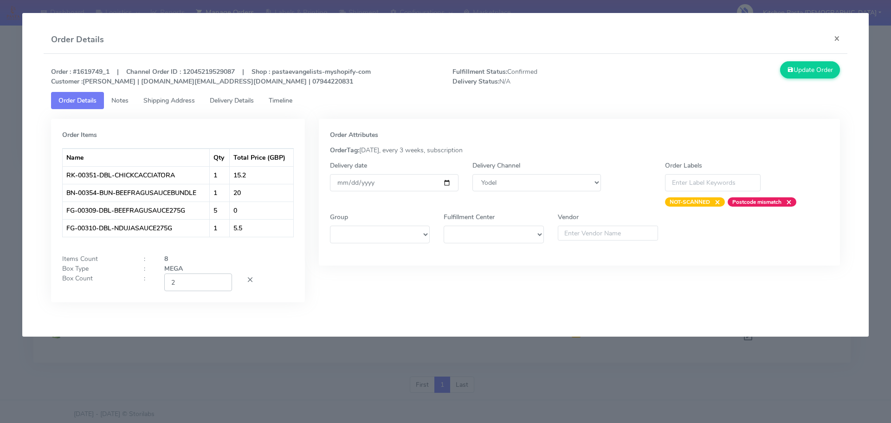
type input "2"
click at [221, 278] on input "2" at bounding box center [198, 281] width 68 height 17
click at [795, 69] on button "Update Order" at bounding box center [810, 69] width 60 height 17
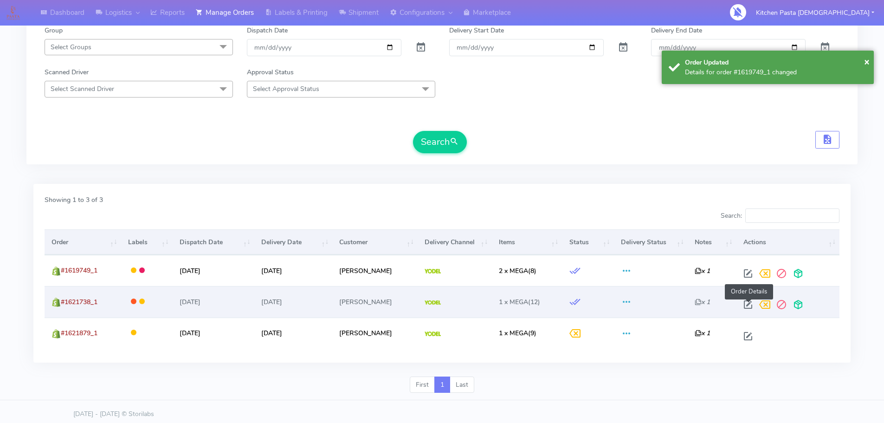
click at [749, 305] on span at bounding box center [748, 306] width 17 height 9
select select "5"
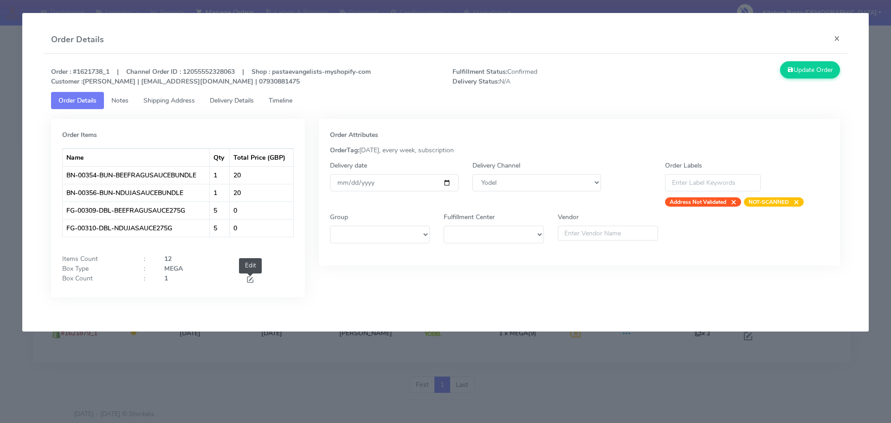
click at [248, 280] on span at bounding box center [250, 280] width 8 height 9
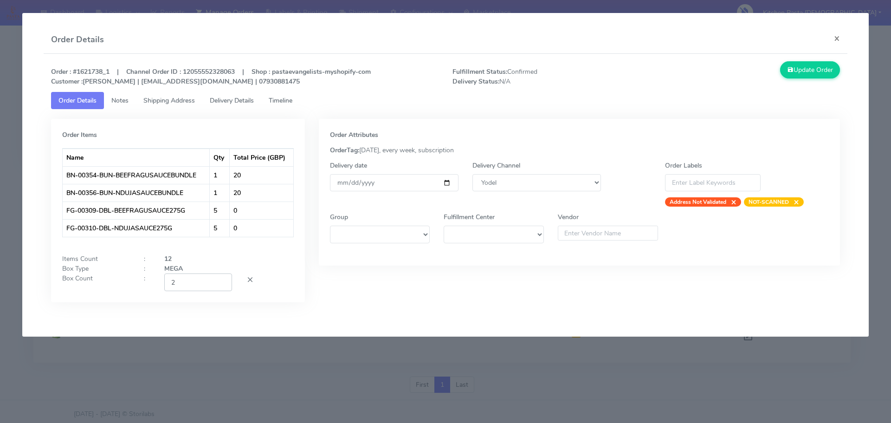
type input "2"
click at [223, 279] on input "2" at bounding box center [198, 281] width 68 height 17
drag, startPoint x: 818, startPoint y: 69, endPoint x: 473, endPoint y: 32, distance: 346.7
click at [816, 69] on button "Update Order" at bounding box center [810, 69] width 60 height 17
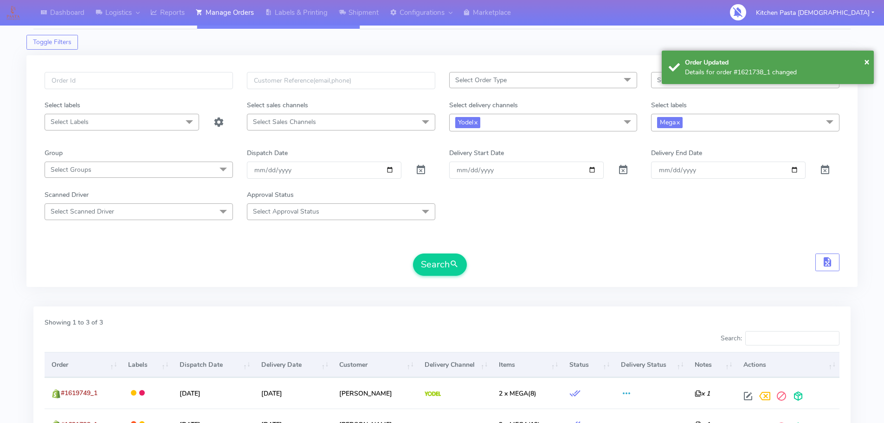
scroll to position [0, 0]
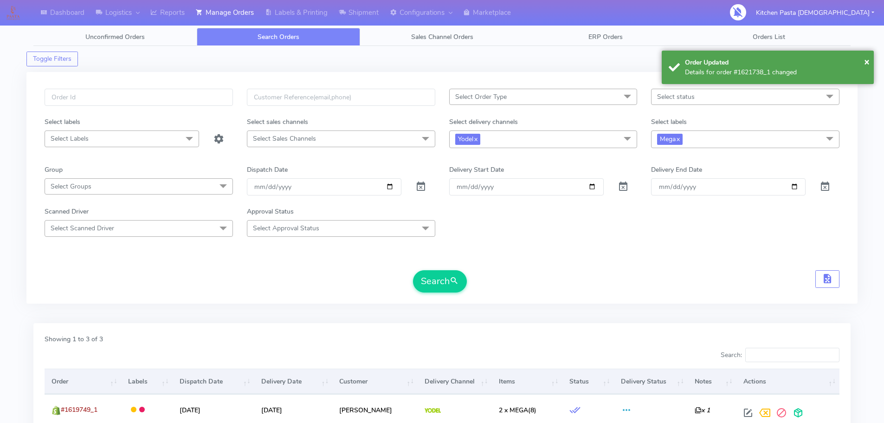
click at [716, 128] on div "Select labels" at bounding box center [745, 123] width 202 height 13
click at [713, 132] on span "Mega x" at bounding box center [745, 138] width 188 height 17
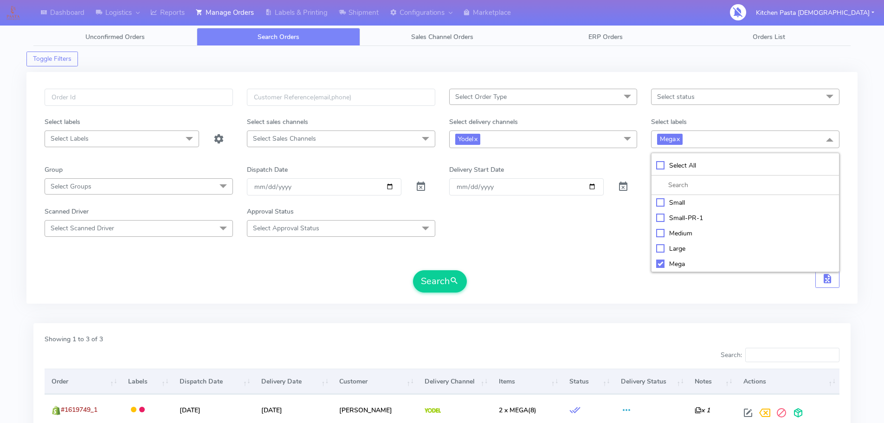
click at [686, 245] on div "Large" at bounding box center [745, 249] width 178 height 10
checkbox input "true"
drag, startPoint x: 695, startPoint y: 269, endPoint x: 603, endPoint y: 269, distance: 91.4
click at [692, 269] on li "Mega" at bounding box center [746, 263] width 188 height 15
checkbox input "false"
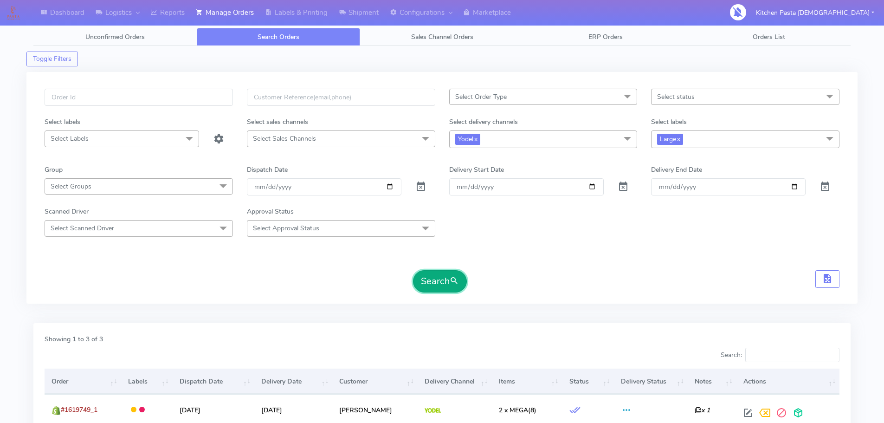
click at [457, 280] on span "submit" at bounding box center [454, 281] width 9 height 13
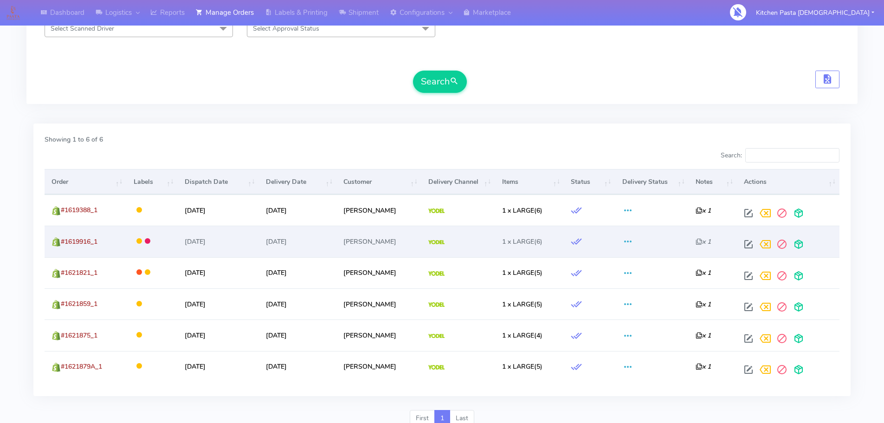
scroll to position [146, 0]
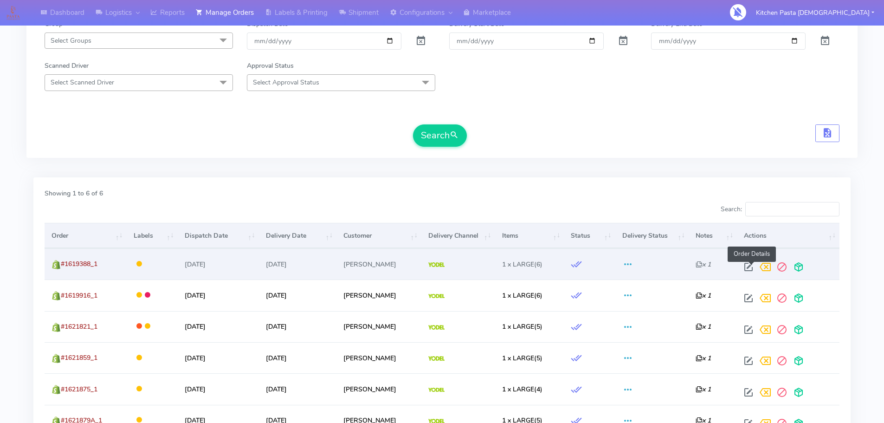
click at [755, 270] on span at bounding box center [748, 269] width 17 height 9
select select "5"
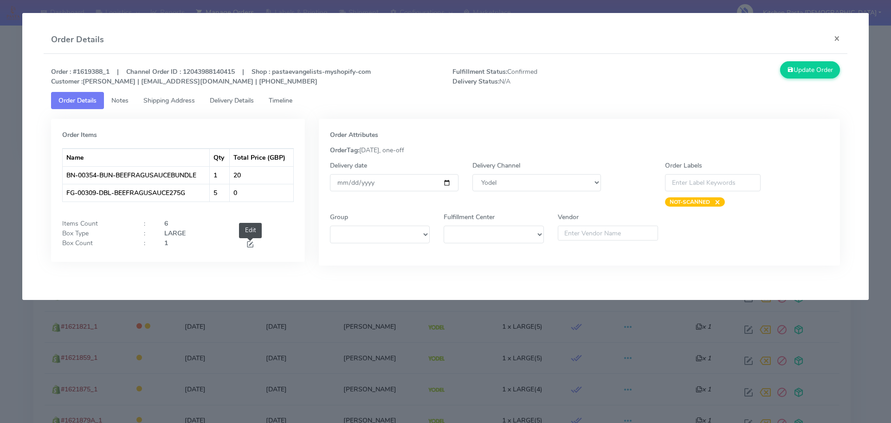
click at [248, 245] on span at bounding box center [250, 245] width 8 height 9
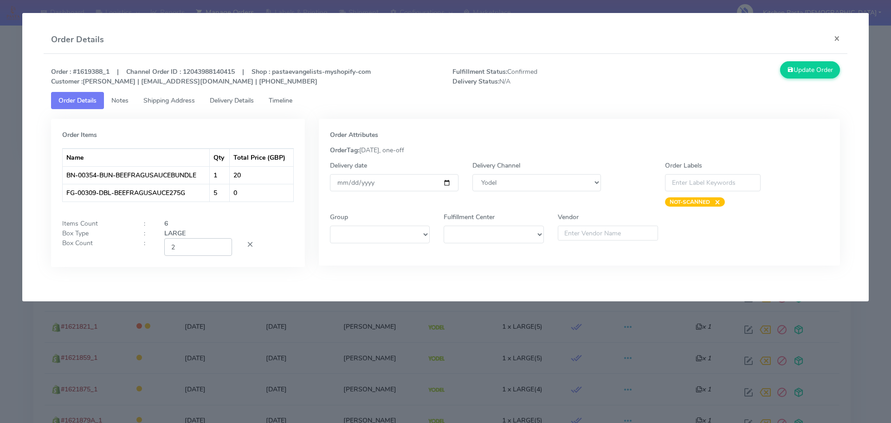
type input "2"
click at [220, 245] on input "2" at bounding box center [198, 246] width 68 height 17
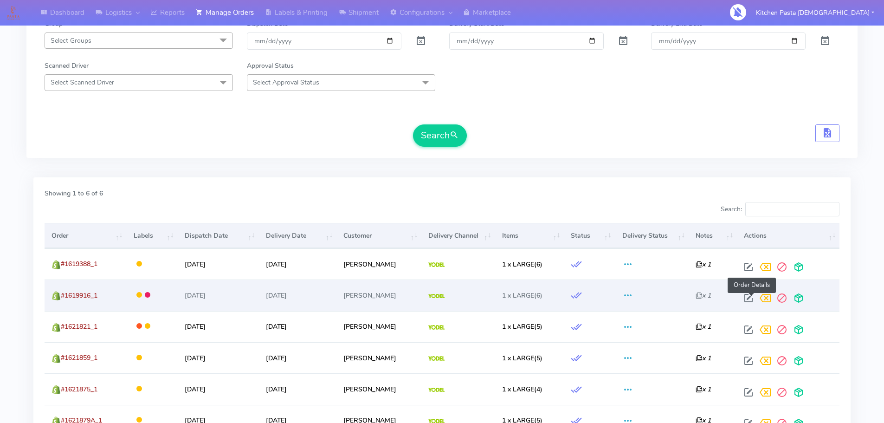
click at [752, 301] on span at bounding box center [748, 300] width 17 height 9
select select "5"
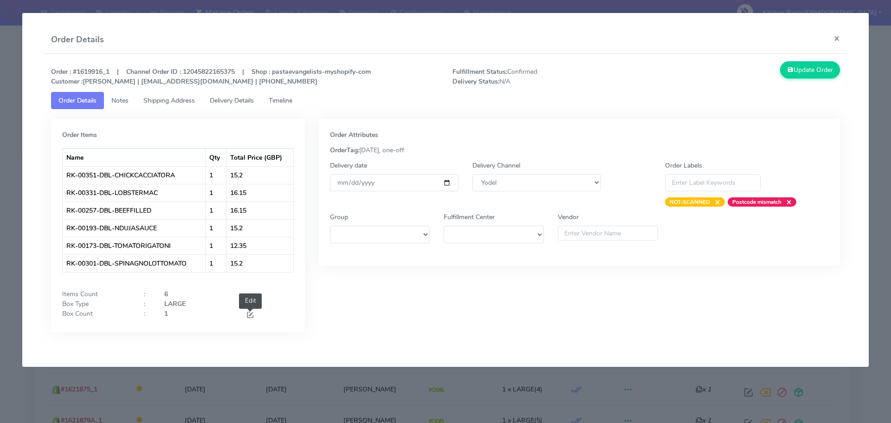
click at [253, 316] on span at bounding box center [250, 315] width 8 height 9
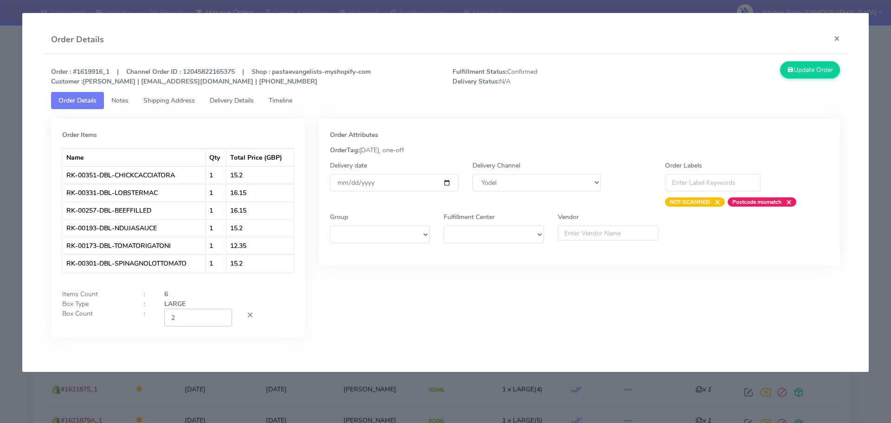
type input "2"
click at [221, 314] on input "2" at bounding box center [198, 317] width 68 height 17
click at [802, 79] on div "Update Order" at bounding box center [747, 73] width 201 height 25
click at [787, 75] on button "Update Order" at bounding box center [810, 69] width 60 height 17
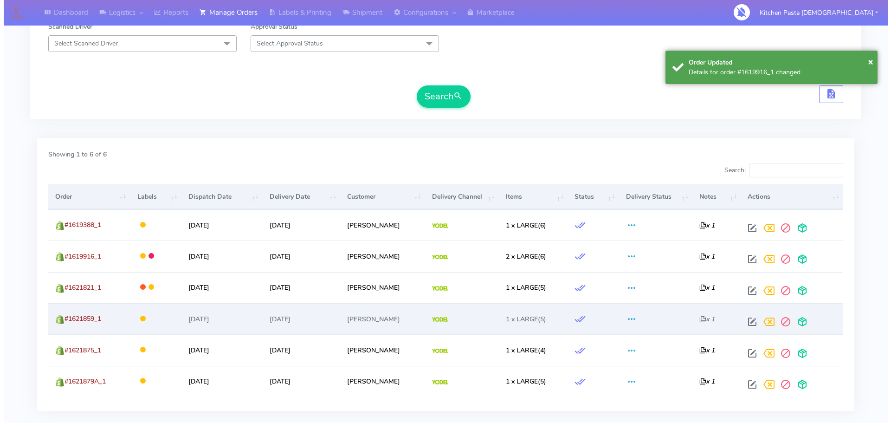
scroll to position [239, 0]
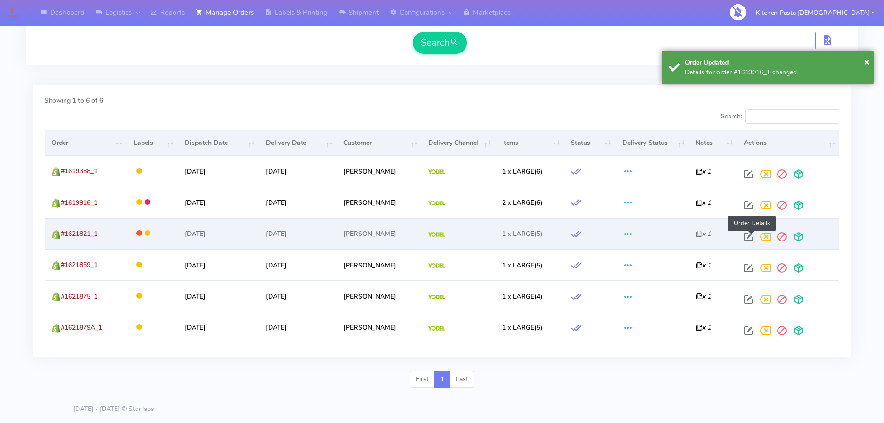
click at [754, 236] on span at bounding box center [748, 238] width 17 height 9
select select "5"
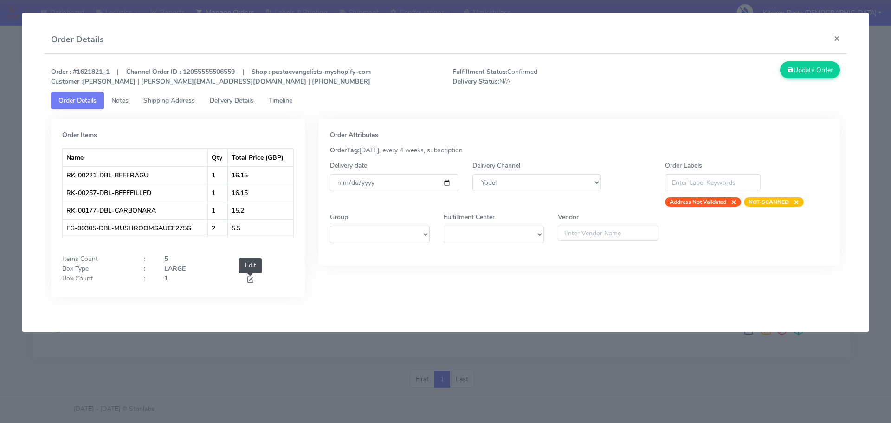
click at [253, 278] on span at bounding box center [250, 280] width 8 height 9
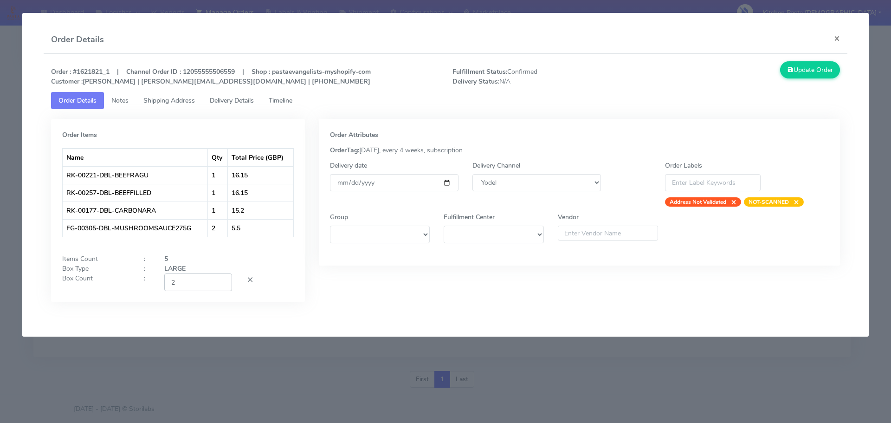
type input "2"
click at [222, 280] on input "2" at bounding box center [198, 281] width 68 height 17
click at [804, 66] on button "Update Order" at bounding box center [810, 69] width 60 height 17
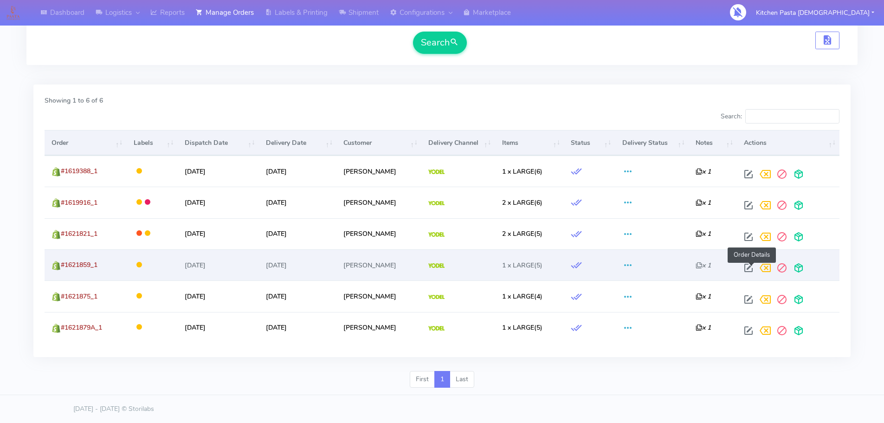
click at [749, 268] on span at bounding box center [748, 269] width 17 height 9
select select "5"
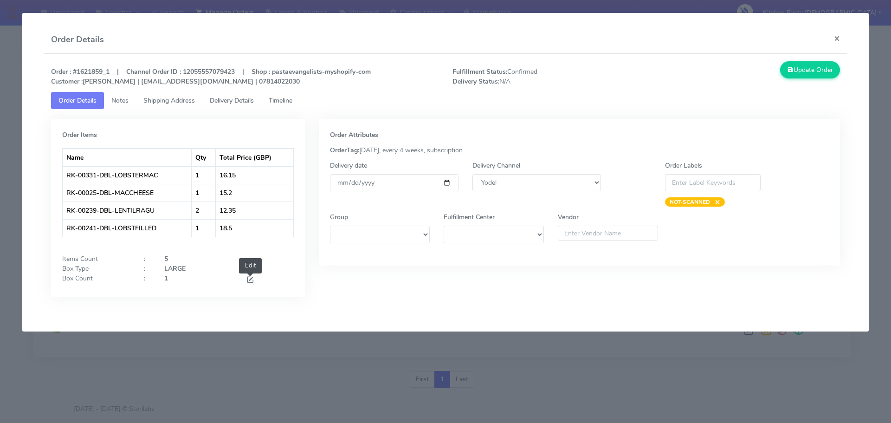
click at [248, 278] on span at bounding box center [250, 280] width 8 height 9
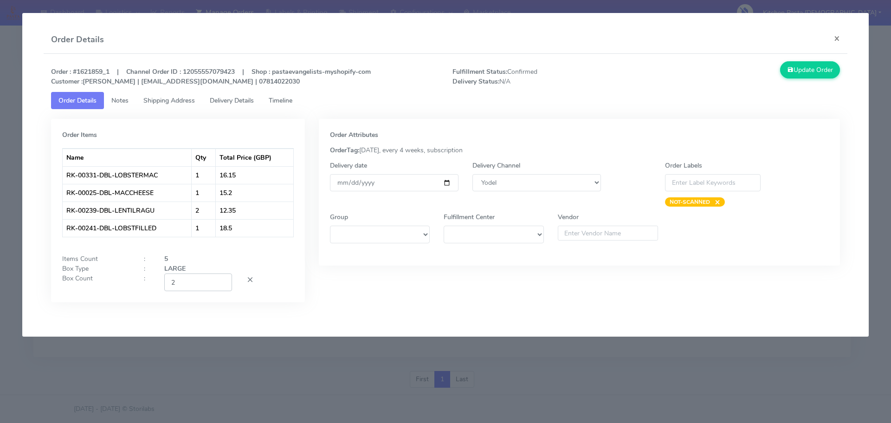
type input "2"
click at [220, 279] on input "2" at bounding box center [198, 281] width 68 height 17
click at [825, 72] on button "Update Order" at bounding box center [810, 69] width 60 height 17
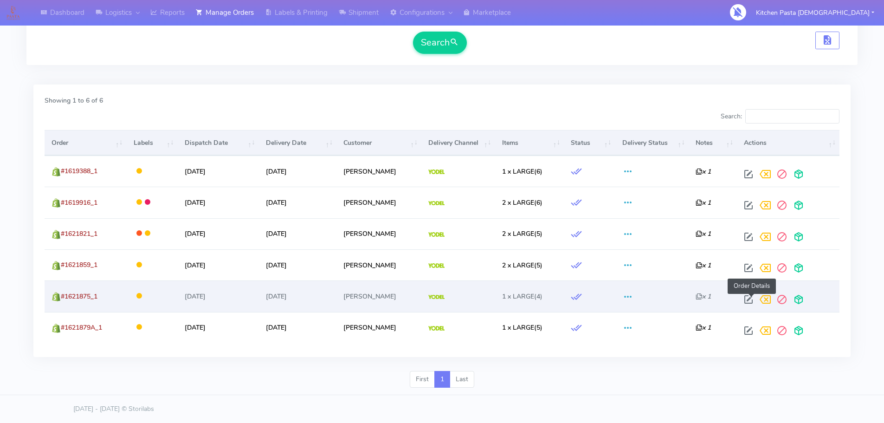
click at [751, 301] on span at bounding box center [748, 301] width 17 height 9
select select "5"
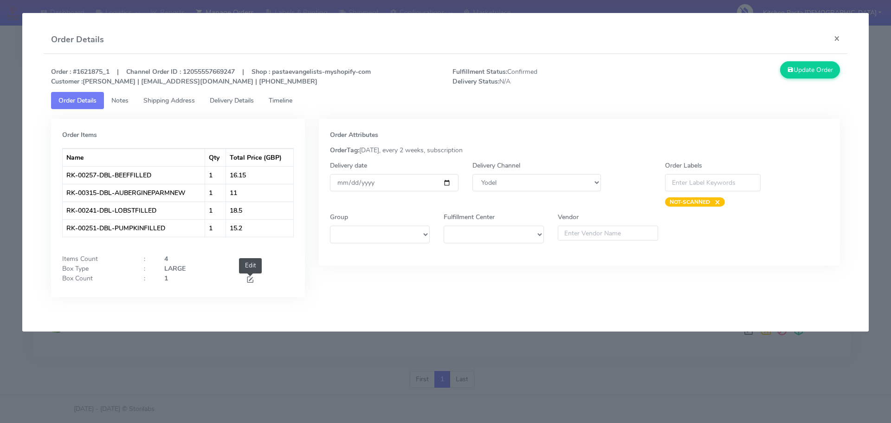
click at [248, 278] on span at bounding box center [250, 280] width 8 height 9
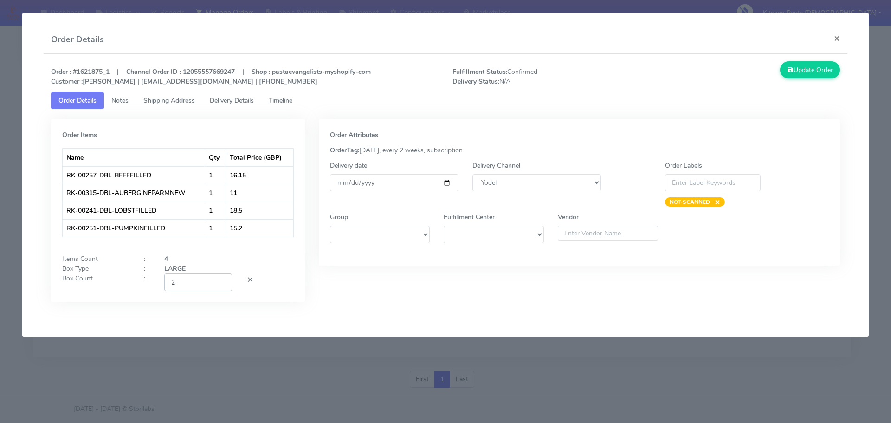
type input "2"
click at [221, 281] on input "2" at bounding box center [198, 281] width 68 height 17
click at [804, 69] on button "Update Order" at bounding box center [810, 69] width 60 height 17
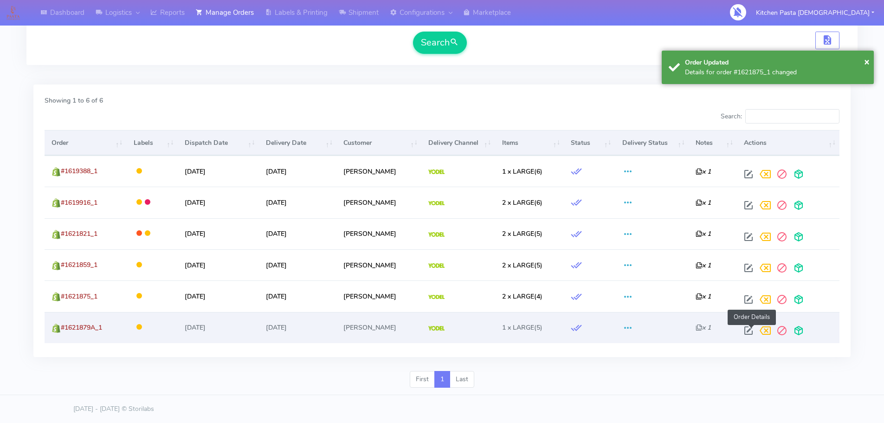
click at [755, 331] on span at bounding box center [748, 332] width 17 height 9
select select "5"
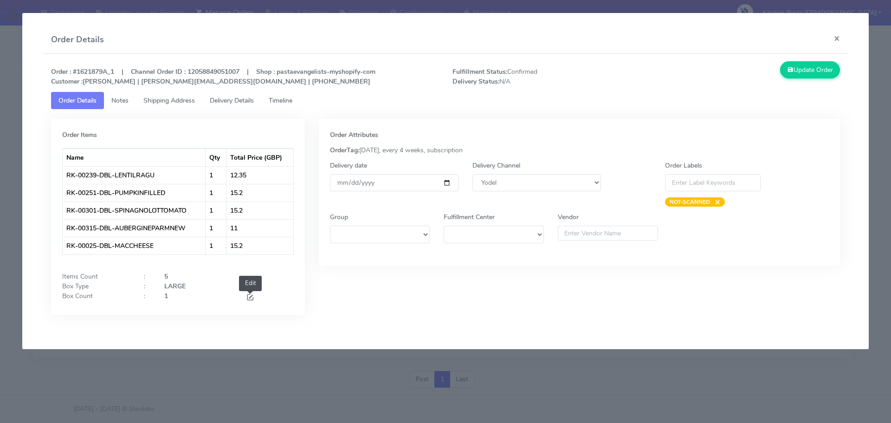
click at [250, 295] on span at bounding box center [250, 298] width 8 height 9
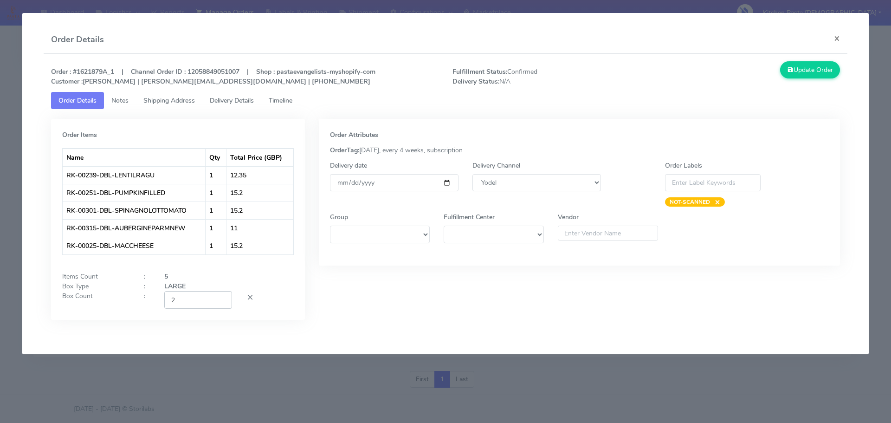
type input "2"
click at [225, 299] on input "2" at bounding box center [198, 299] width 68 height 17
click at [798, 80] on div "Update Order" at bounding box center [747, 73] width 201 height 25
click at [810, 76] on button "Update Order" at bounding box center [810, 69] width 60 height 17
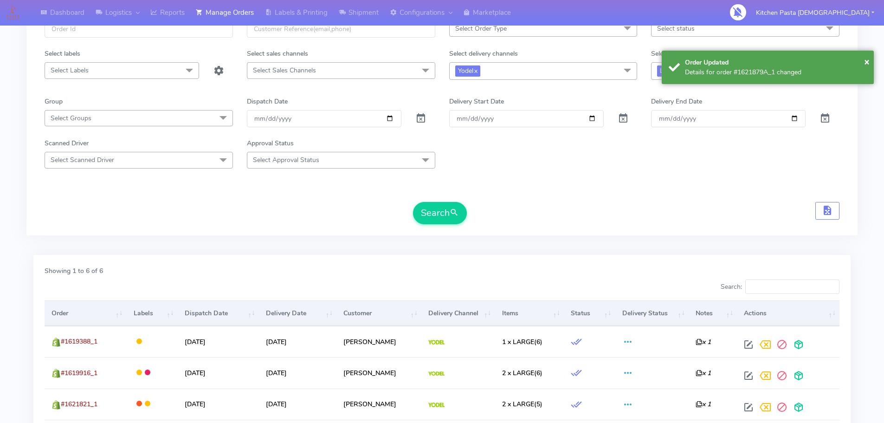
scroll to position [53, 0]
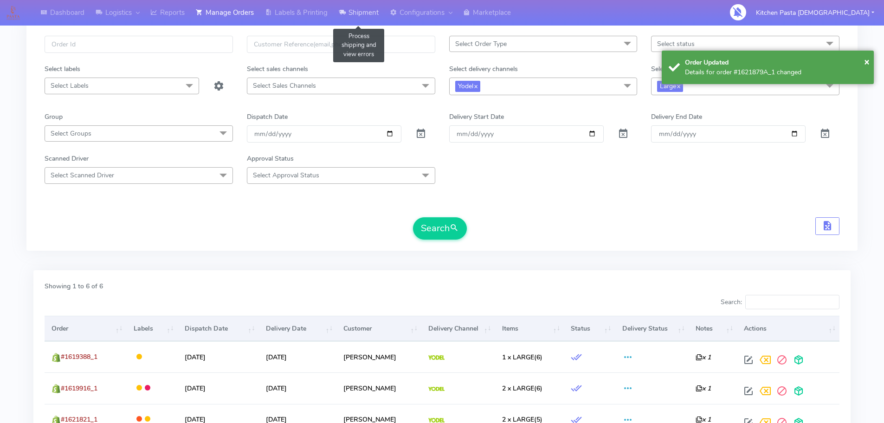
click at [370, 24] on link "Shipment" at bounding box center [358, 13] width 51 height 26
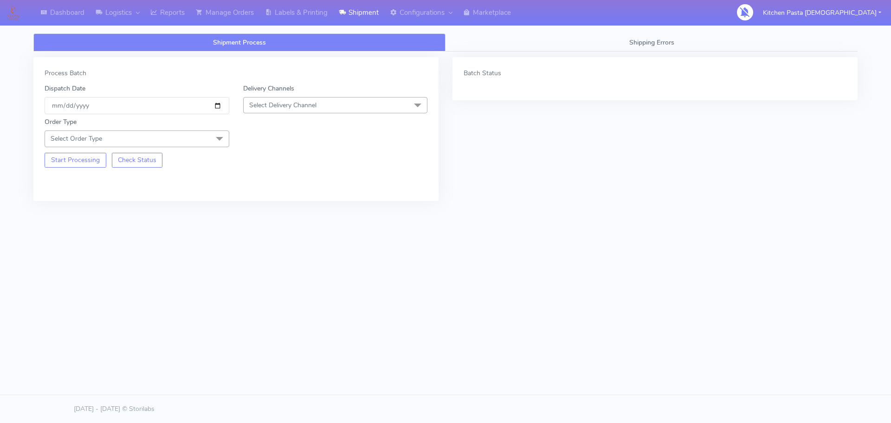
click at [291, 108] on span "Select Delivery Channel" at bounding box center [282, 105] width 67 height 9
click at [273, 206] on div "Yodel" at bounding box center [335, 210] width 175 height 10
click at [197, 140] on span "Select Order Type" at bounding box center [137, 138] width 185 height 16
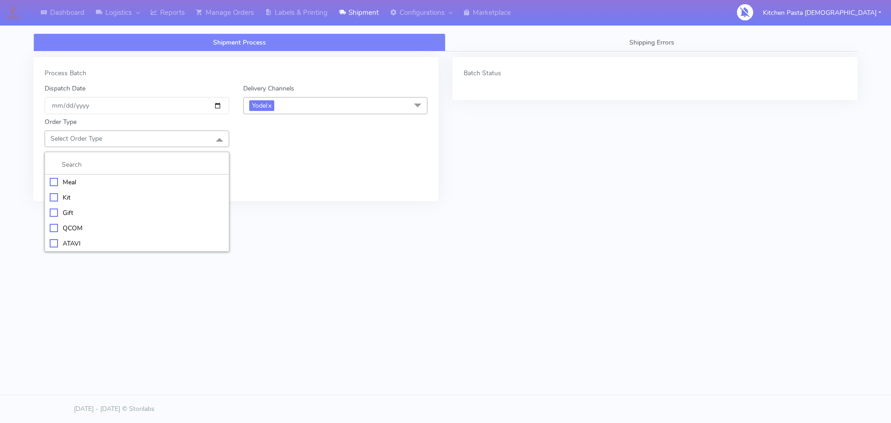
drag, startPoint x: 138, startPoint y: 176, endPoint x: 198, endPoint y: 150, distance: 65.5
click at [138, 177] on li "Meal" at bounding box center [137, 182] width 184 height 15
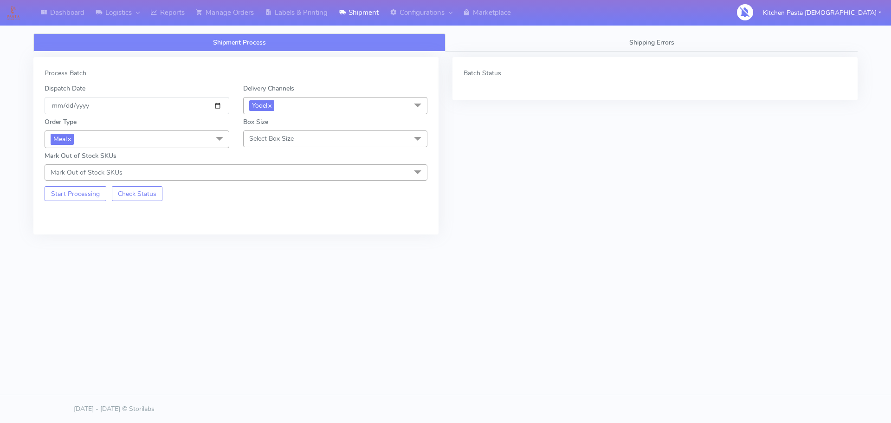
click at [287, 136] on span "Select Box Size" at bounding box center [271, 138] width 45 height 9
click at [272, 239] on div "Mega" at bounding box center [335, 244] width 175 height 10
click at [58, 195] on button "Start Processing" at bounding box center [76, 193] width 62 height 15
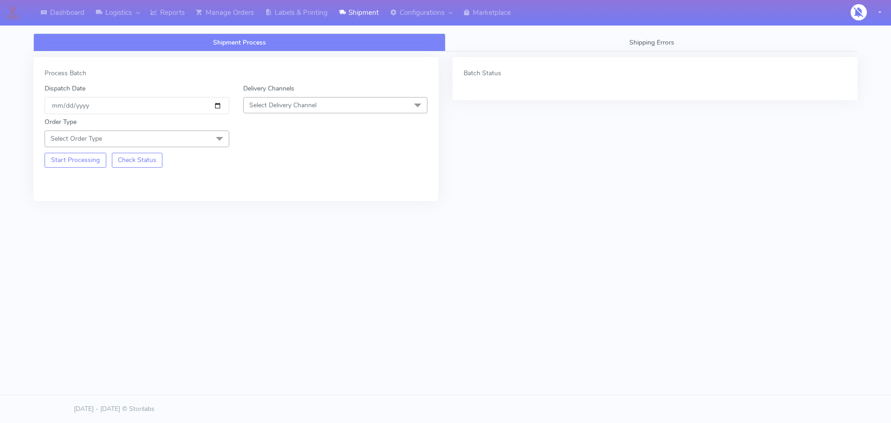
drag, startPoint x: 625, startPoint y: 68, endPoint x: 603, endPoint y: 71, distance: 22.0
click at [616, 71] on div "Batch Status" at bounding box center [655, 73] width 383 height 10
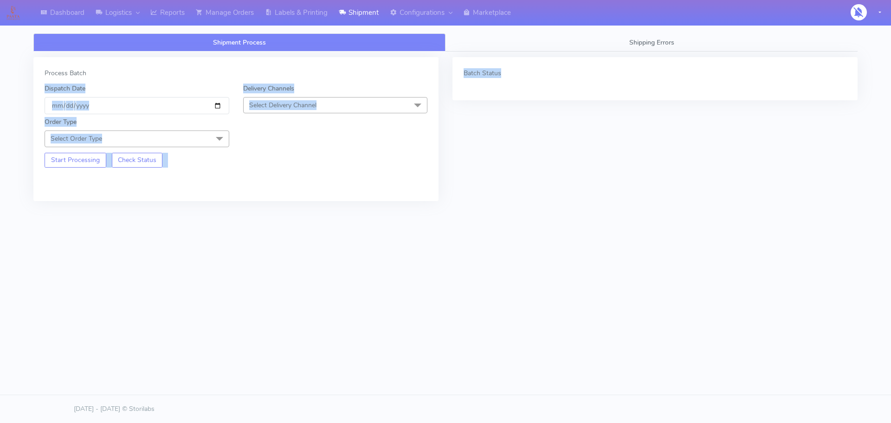
drag, startPoint x: 517, startPoint y: 72, endPoint x: 421, endPoint y: 71, distance: 95.1
click at [421, 71] on div "Process Batch Dispatch Date 2025-09-04 Delivery Channels Select Delivery Channe…" at bounding box center [445, 133] width 838 height 163
click at [266, 103] on span "Select Delivery Channel" at bounding box center [282, 105] width 67 height 9
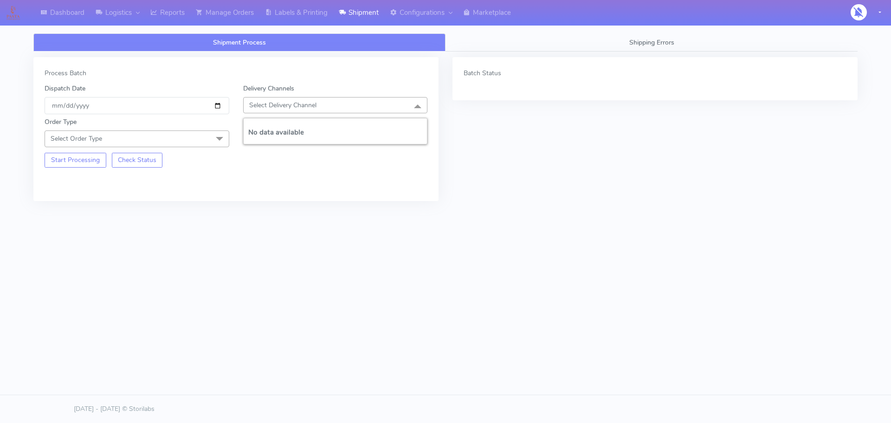
click at [281, 130] on h5 "No data available" at bounding box center [335, 133] width 175 height 8
click at [191, 112] on input "[DATE]" at bounding box center [137, 105] width 185 height 17
click at [161, 142] on span "Select Order Type" at bounding box center [137, 138] width 185 height 16
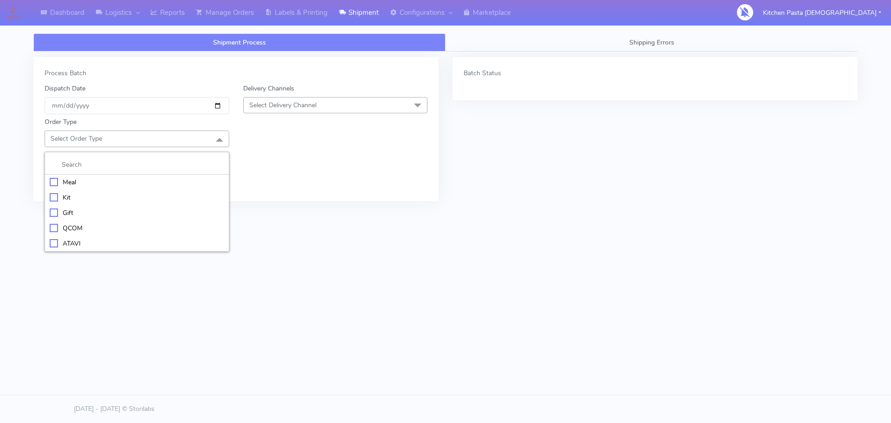
click at [91, 173] on li at bounding box center [137, 164] width 184 height 19
click at [92, 177] on div "Meal" at bounding box center [137, 182] width 175 height 10
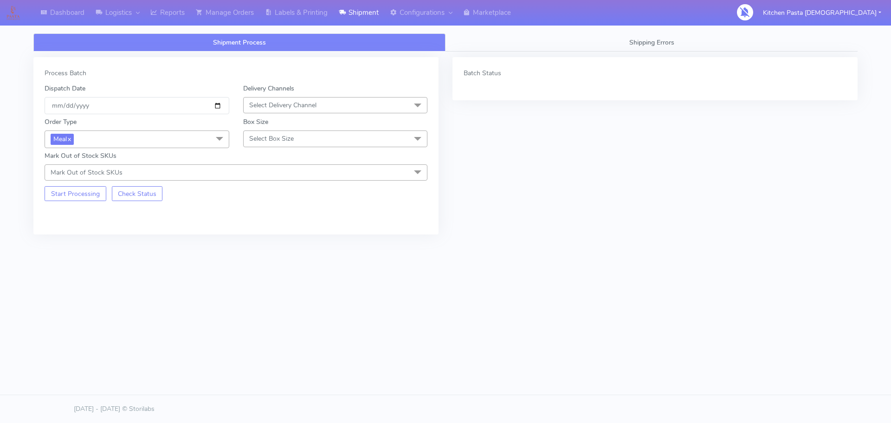
click at [297, 137] on span "Select Box Size" at bounding box center [335, 138] width 185 height 16
click at [292, 108] on span "Select Delivery Channel" at bounding box center [282, 105] width 67 height 9
click at [268, 209] on div "Yodel" at bounding box center [335, 210] width 175 height 10
click at [263, 147] on div "Box Size Select Box Size Small Small-PR-1 Medium Large Mega" at bounding box center [335, 132] width 199 height 31
click at [283, 133] on span "Select Box Size" at bounding box center [335, 138] width 185 height 16
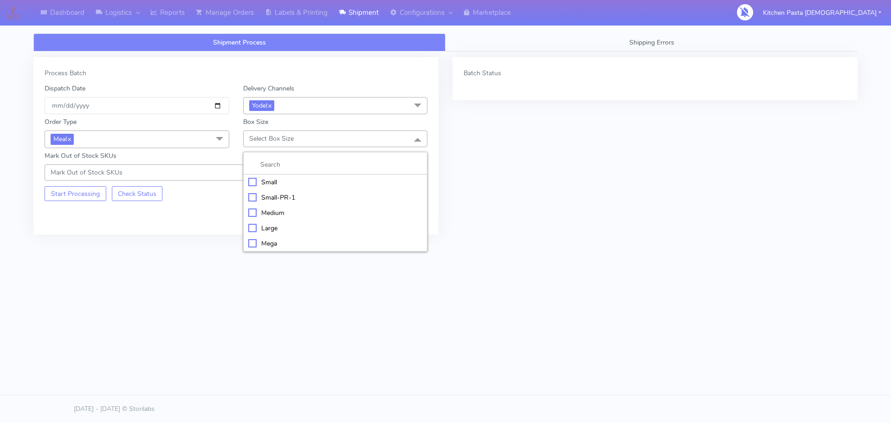
drag, startPoint x: 270, startPoint y: 229, endPoint x: 235, endPoint y: 229, distance: 35.3
click at [271, 228] on div "Large" at bounding box center [335, 228] width 175 height 10
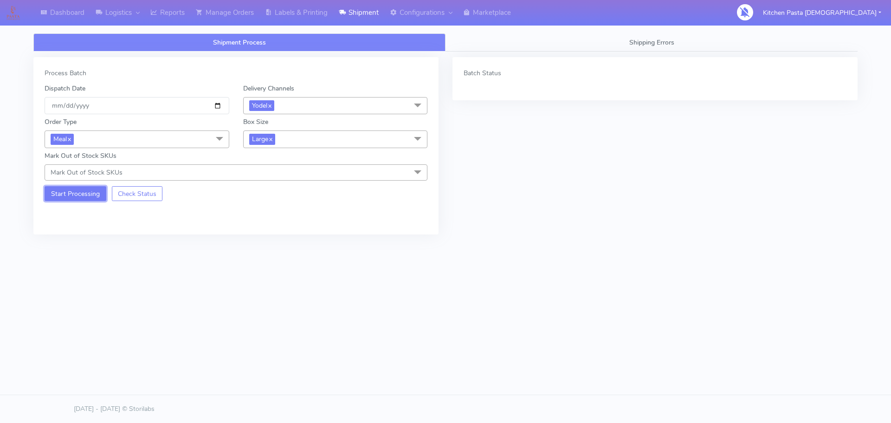
click at [93, 197] on button "Start Processing" at bounding box center [76, 193] width 62 height 15
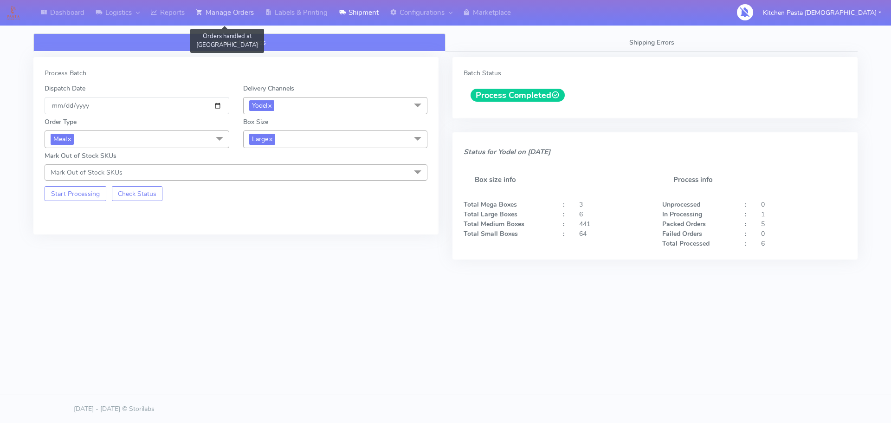
drag, startPoint x: 246, startPoint y: 16, endPoint x: 254, endPoint y: 16, distance: 7.9
click at [246, 16] on link "Manage Orders" at bounding box center [224, 13] width 69 height 26
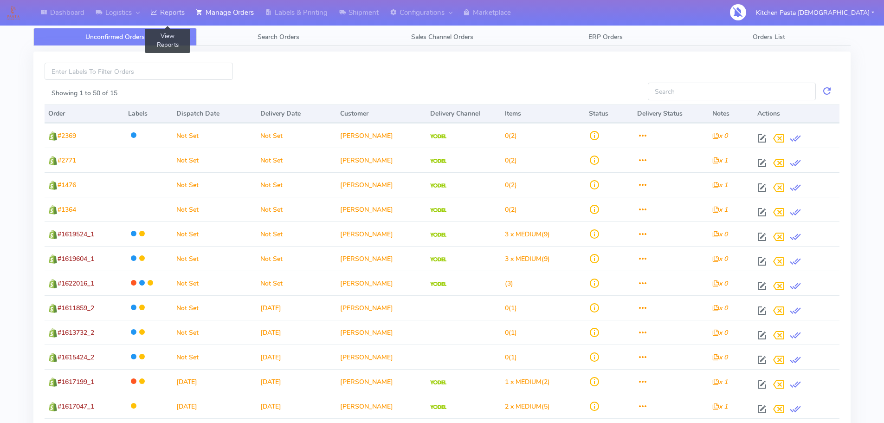
click at [150, 18] on link "Reports" at bounding box center [167, 13] width 45 height 26
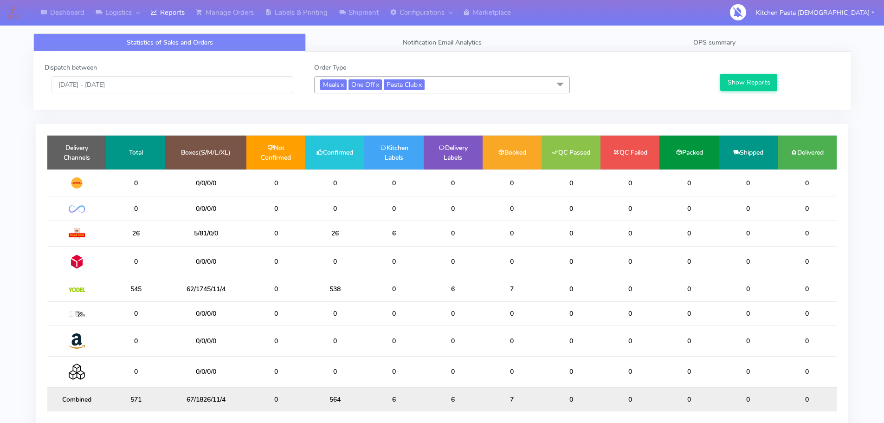
click at [669, 52] on div "Dispatch between 04/09/2025 - 04/09/2025 Order Type Meals x One Off x Pasta Clu…" at bounding box center [441, 81] width 817 height 58
click at [711, 39] on span "OPS summary" at bounding box center [714, 42] width 42 height 9
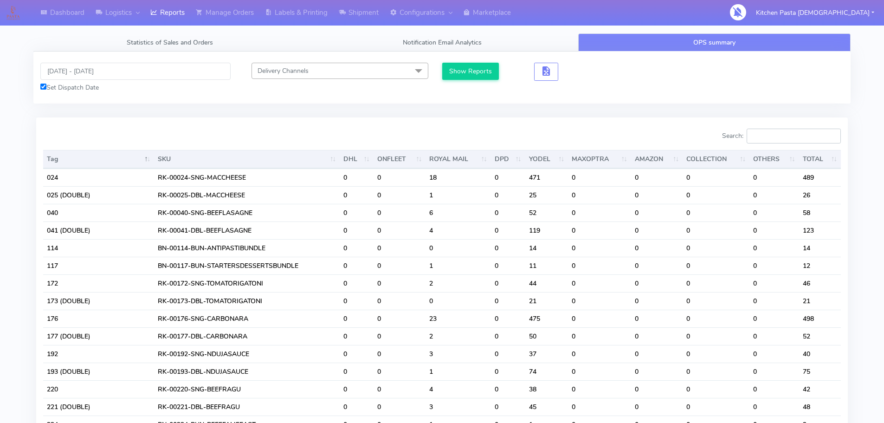
click at [769, 135] on input "Search:" at bounding box center [794, 136] width 94 height 15
click at [355, 12] on link "Shipment" at bounding box center [358, 13] width 51 height 26
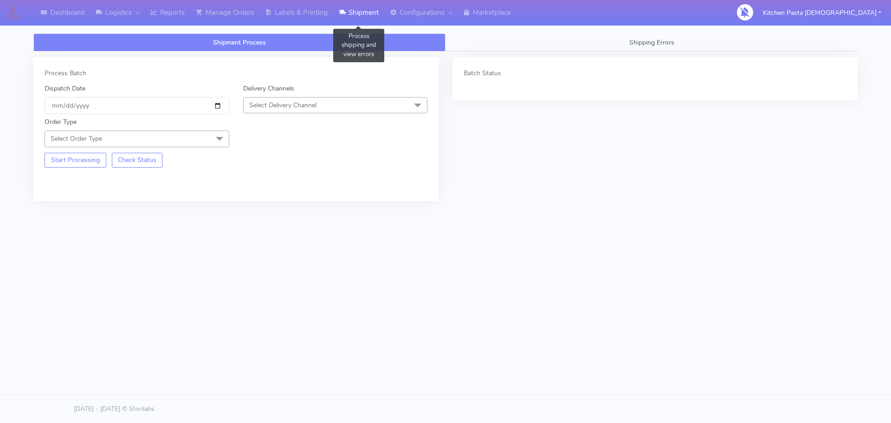
click at [334, 111] on span "Select Delivery Channel" at bounding box center [335, 105] width 185 height 16
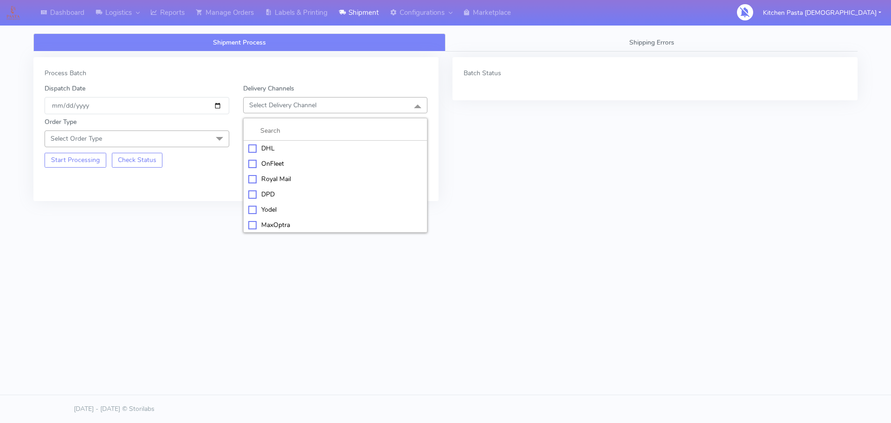
click at [286, 214] on div "Yodel" at bounding box center [335, 210] width 175 height 10
click at [180, 146] on span "Select Order Type" at bounding box center [137, 138] width 185 height 16
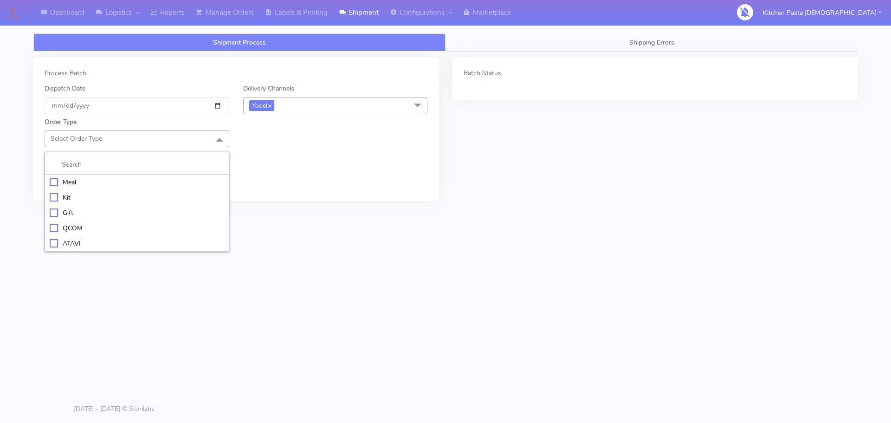
click at [174, 184] on div "Meal" at bounding box center [137, 182] width 175 height 10
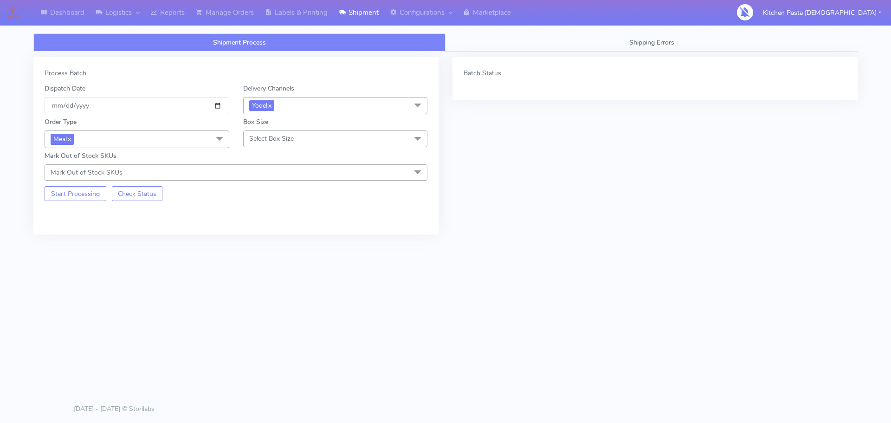
click at [283, 132] on span "Select Box Size" at bounding box center [335, 138] width 185 height 16
click at [310, 185] on div "Small" at bounding box center [335, 182] width 175 height 10
click at [77, 200] on button "Start Processing" at bounding box center [76, 193] width 62 height 15
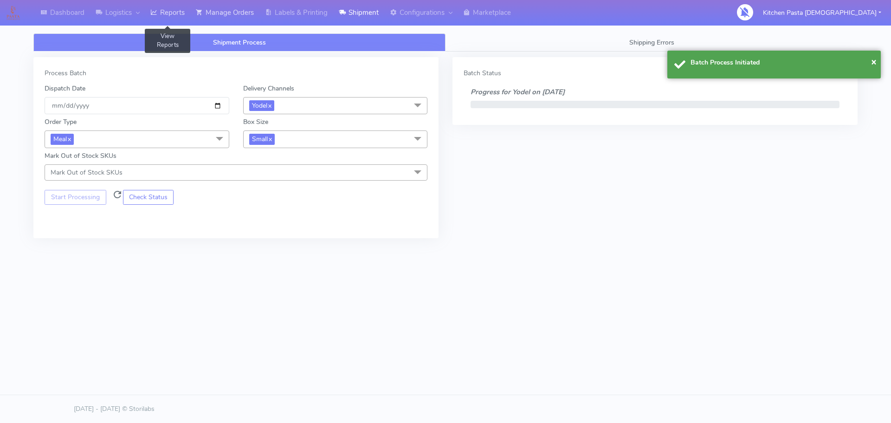
drag, startPoint x: 179, startPoint y: 7, endPoint x: 233, endPoint y: 9, distance: 53.9
click at [179, 7] on link "Reports" at bounding box center [167, 13] width 45 height 26
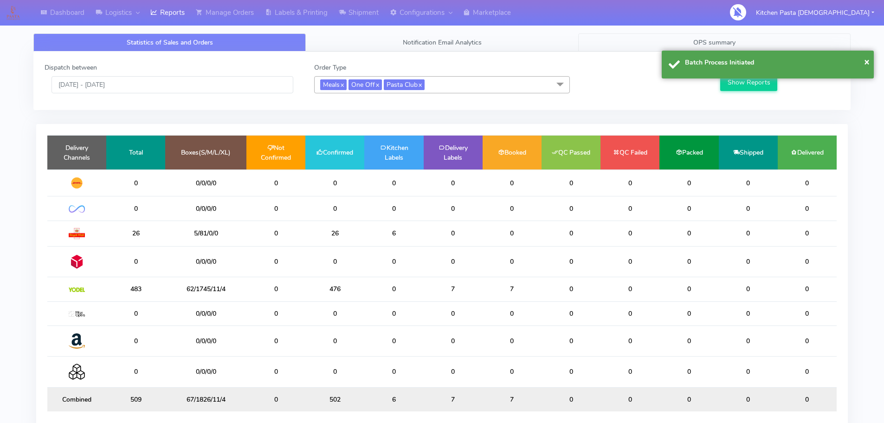
click at [731, 41] on span "OPS summary" at bounding box center [714, 42] width 42 height 9
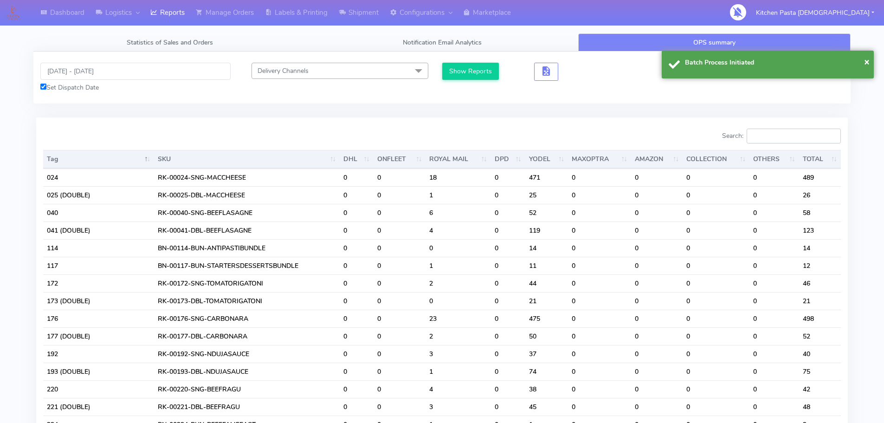
click at [789, 134] on input "Search:" at bounding box center [794, 136] width 94 height 15
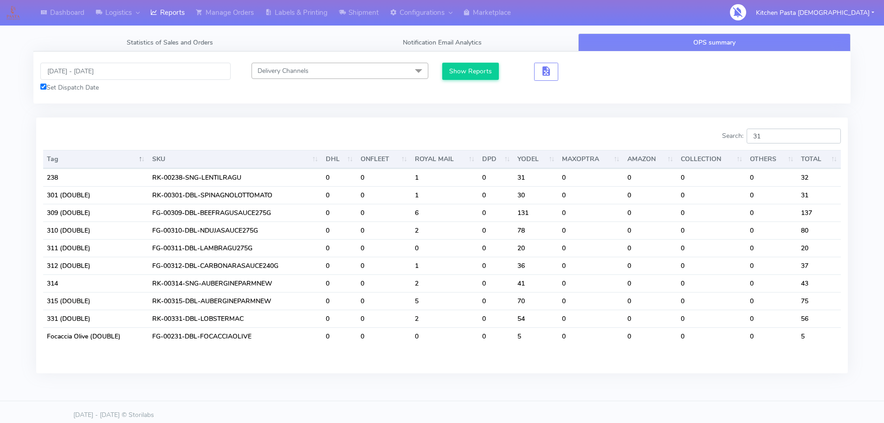
type input "3"
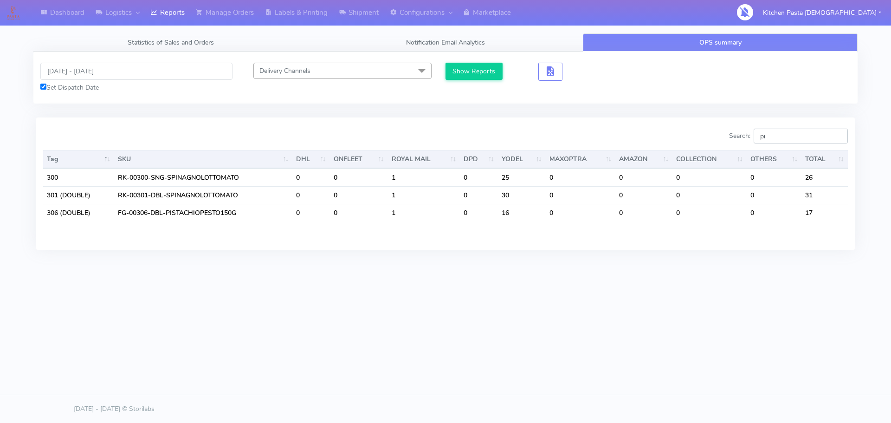
type input "p"
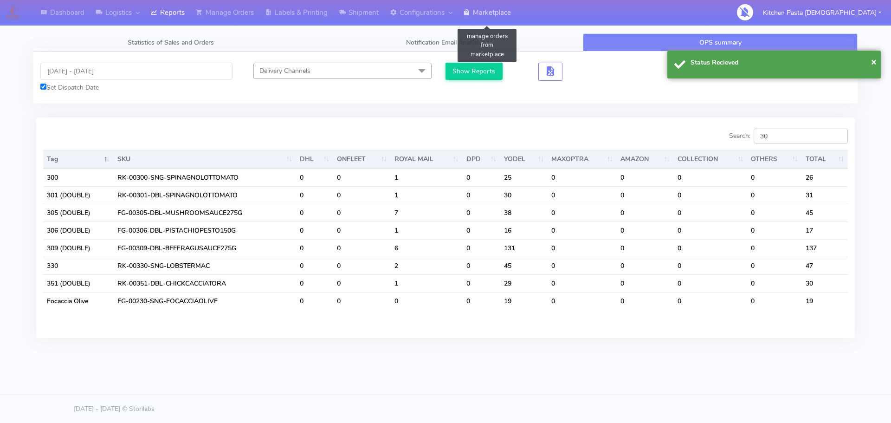
type input "3"
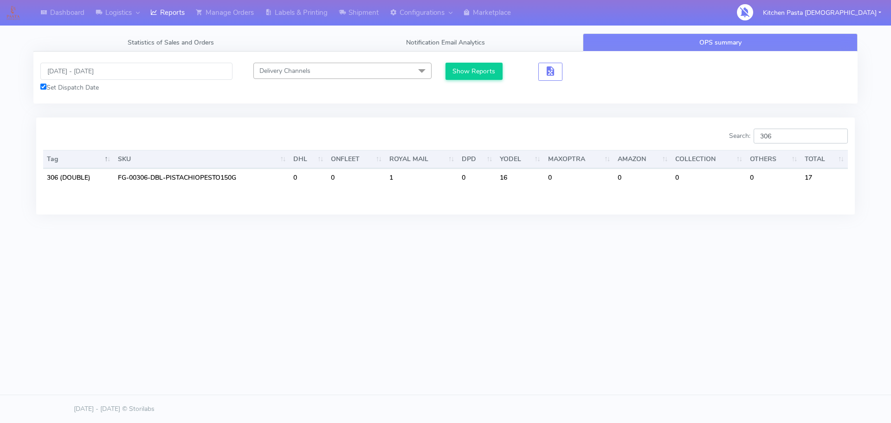
type input "306"
click at [185, 24] on link "Reports" at bounding box center [167, 13] width 45 height 26
click at [177, 23] on link "Reports" at bounding box center [167, 13] width 45 height 26
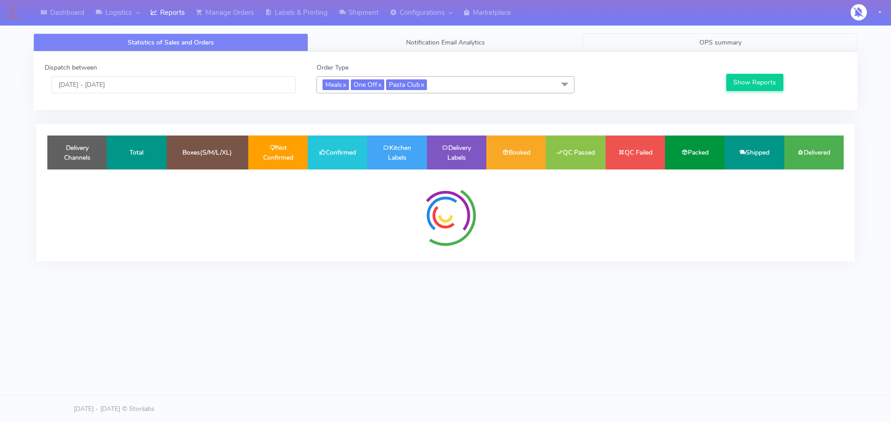
click at [714, 44] on span "OPS summary" at bounding box center [720, 42] width 42 height 9
click at [699, 39] on span "OPS summary" at bounding box center [720, 42] width 42 height 9
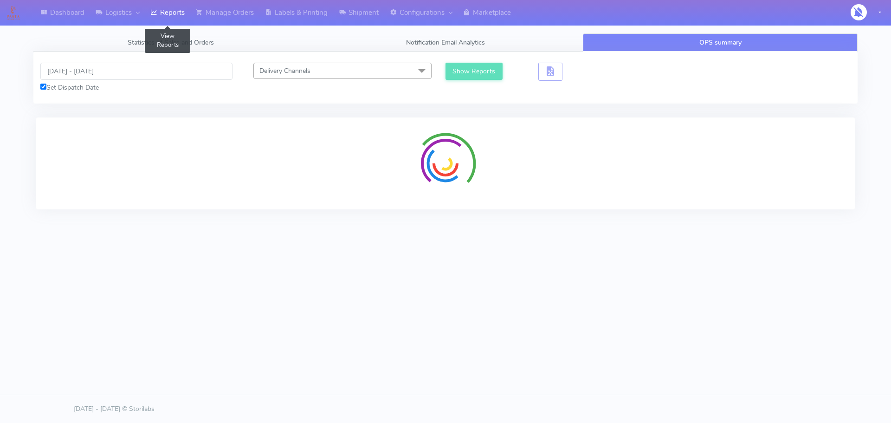
click at [177, 15] on link "Reports" at bounding box center [167, 13] width 45 height 26
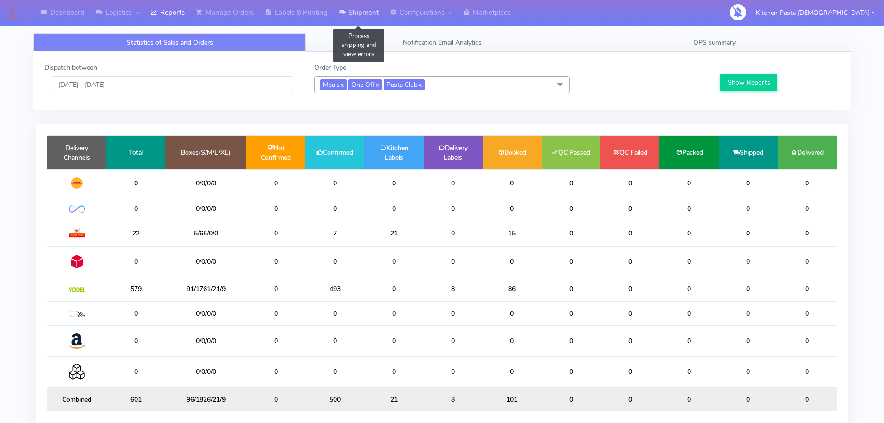
click at [344, 21] on link "Shipment" at bounding box center [358, 13] width 51 height 26
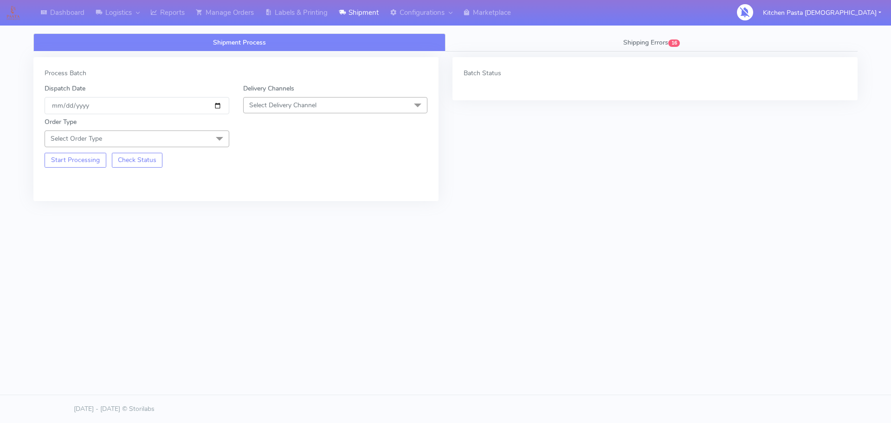
click at [325, 97] on div "Delivery Channels Select Delivery Channel DHL OnFleet Royal Mail DPD Yodel MaxO…" at bounding box center [335, 99] width 199 height 31
click at [335, 92] on div "Delivery Channels Select Delivery Channel DHL OnFleet Royal Mail DPD Yodel MaxO…" at bounding box center [335, 99] width 199 height 31
click at [335, 105] on span "Select Delivery Channel" at bounding box center [335, 105] width 185 height 16
click at [287, 213] on div "Yodel" at bounding box center [335, 210] width 175 height 10
click at [165, 141] on span "Select Order Type" at bounding box center [137, 138] width 185 height 16
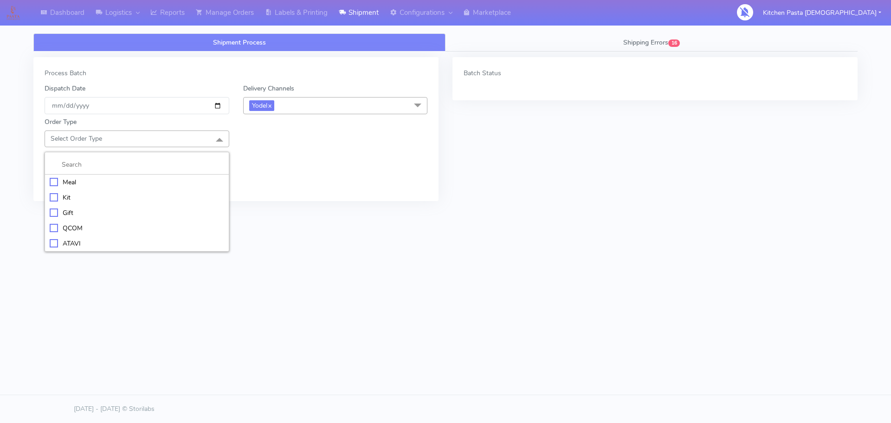
click at [110, 181] on div "Meal" at bounding box center [137, 182] width 175 height 10
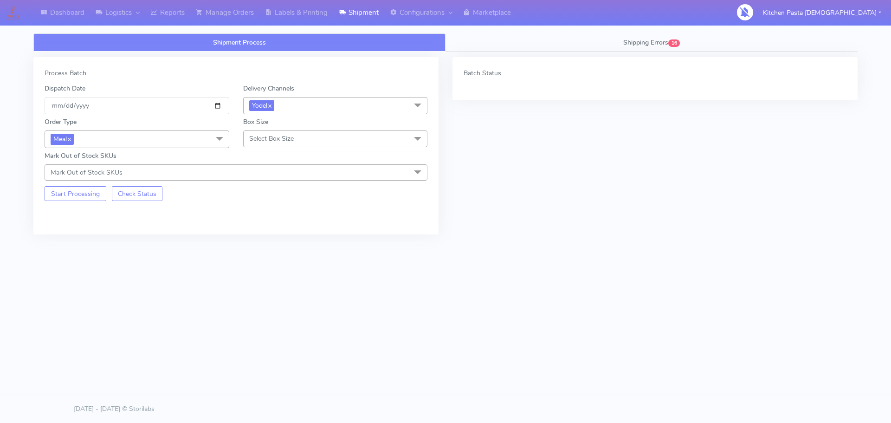
click at [238, 136] on div "Box Size Select Box Size Small Small-PR-1 Medium Large Mega" at bounding box center [335, 132] width 199 height 31
click at [271, 138] on span "Select Box Size" at bounding box center [271, 138] width 45 height 9
click at [278, 211] on div "Medium" at bounding box center [335, 213] width 175 height 10
click at [85, 198] on button "Start Processing" at bounding box center [76, 193] width 62 height 15
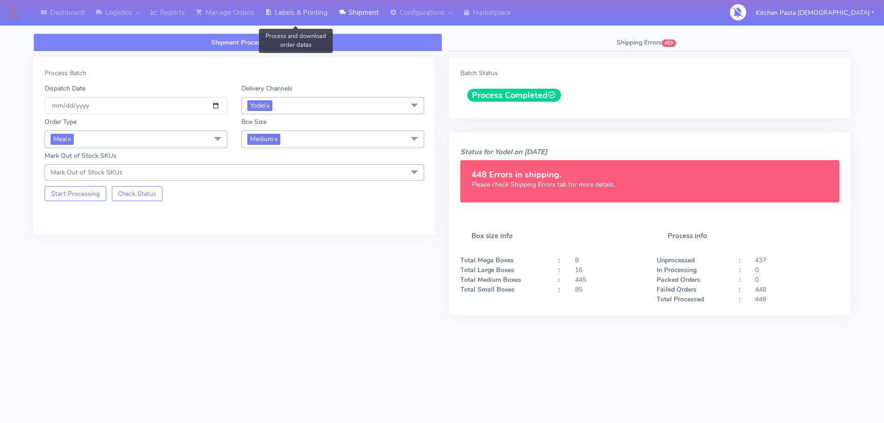
drag, startPoint x: 304, startPoint y: 2, endPoint x: 305, endPoint y: 17, distance: 14.5
click at [304, 2] on link "Labels & Printing" at bounding box center [296, 13] width 74 height 26
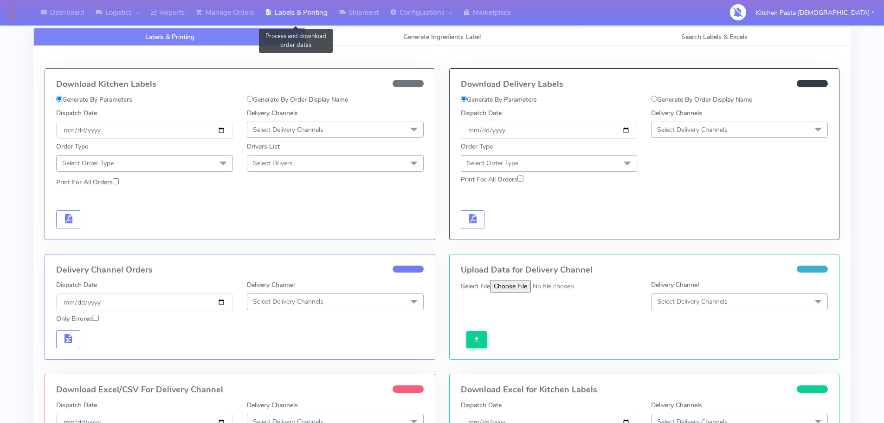
select select
click at [360, 38] on link "Generate Ingredients Label" at bounding box center [442, 37] width 272 height 18
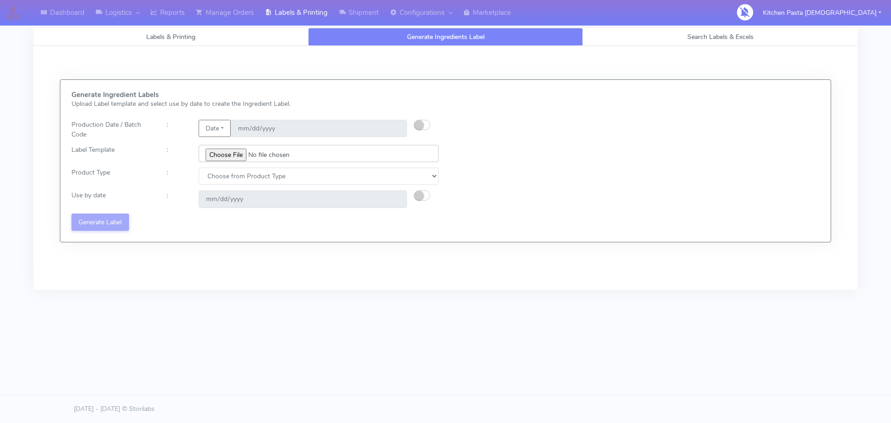
click at [241, 154] on input "file" at bounding box center [319, 153] width 240 height 17
type input "C:\fakepath\Profiteroles V1.jpg"
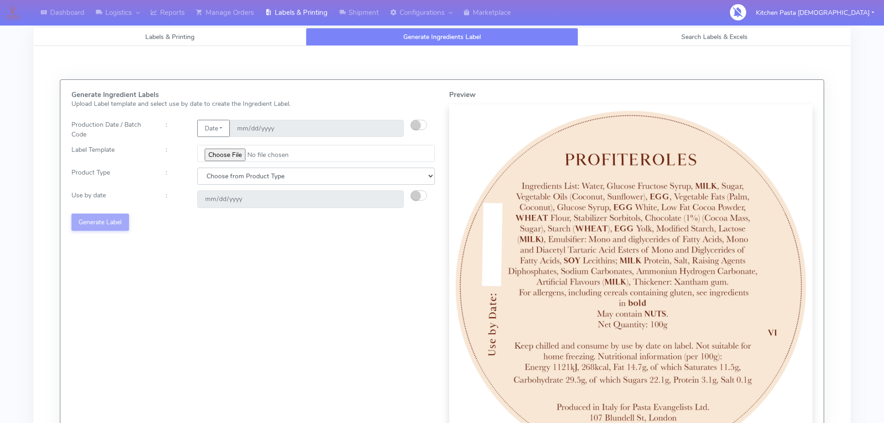
click at [285, 179] on select "Choose from Product Type ECOM ERETAIL CIRCULAR CIRC_DESERTS LASAGNE" at bounding box center [316, 176] width 238 height 17
select select "3"
click at [197, 168] on select "Choose from Product Type ECOM ERETAIL CIRCULAR CIRC_DESERTS LASAGNE" at bounding box center [316, 176] width 238 height 17
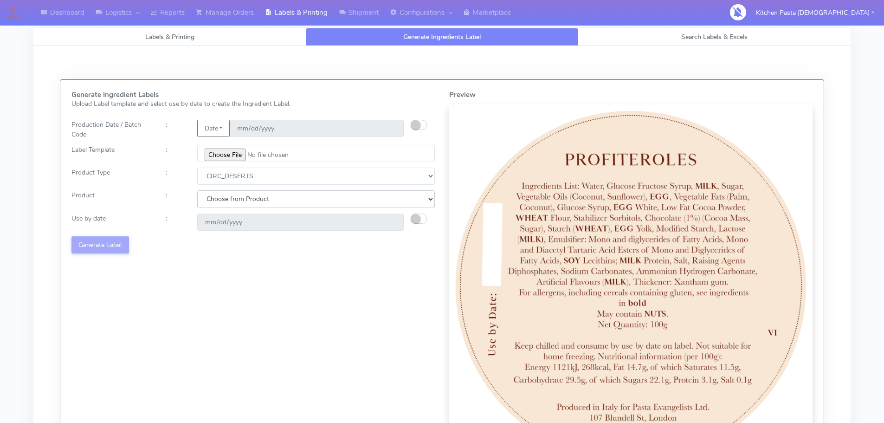
click at [291, 203] on select "Choose from Product CLASSIC_TIRAMISU CREMA_AMARENA PROFITEROLES" at bounding box center [316, 198] width 238 height 17
select select "2"
click at [197, 190] on select "Choose from Product CLASSIC_TIRAMISU CREMA_AMARENA PROFITEROLES" at bounding box center [316, 198] width 238 height 17
type input "[DATE]"
click at [103, 252] on button "Generate Label" at bounding box center [100, 244] width 58 height 17
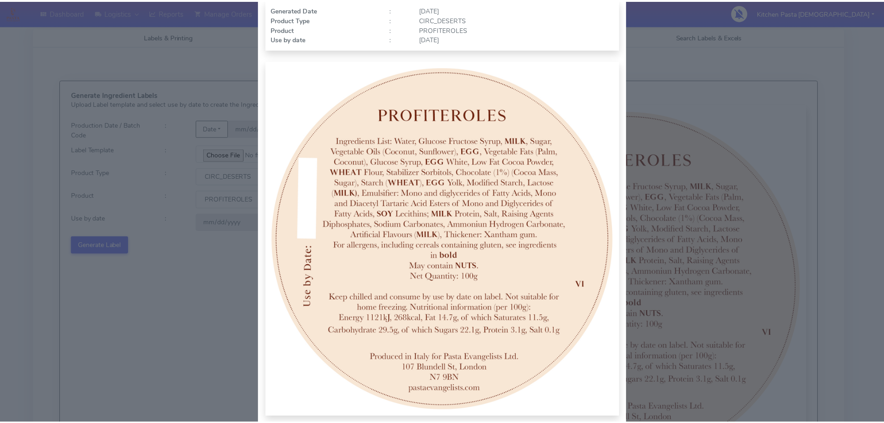
scroll to position [96, 0]
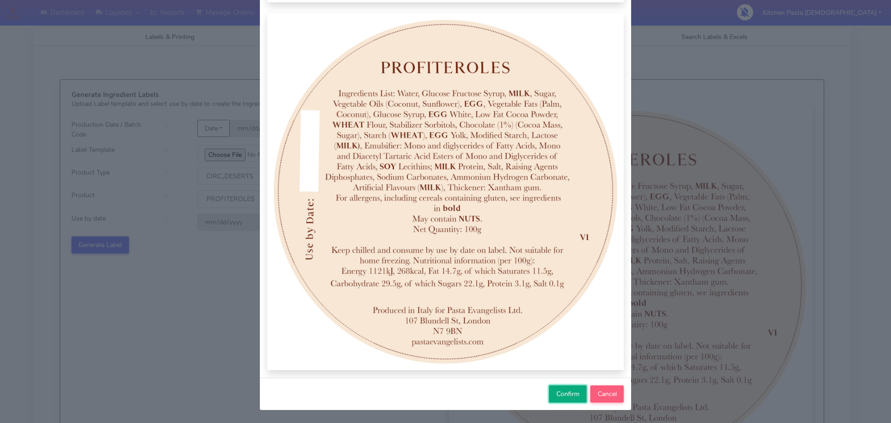
click at [559, 401] on button "Confirm" at bounding box center [568, 393] width 38 height 17
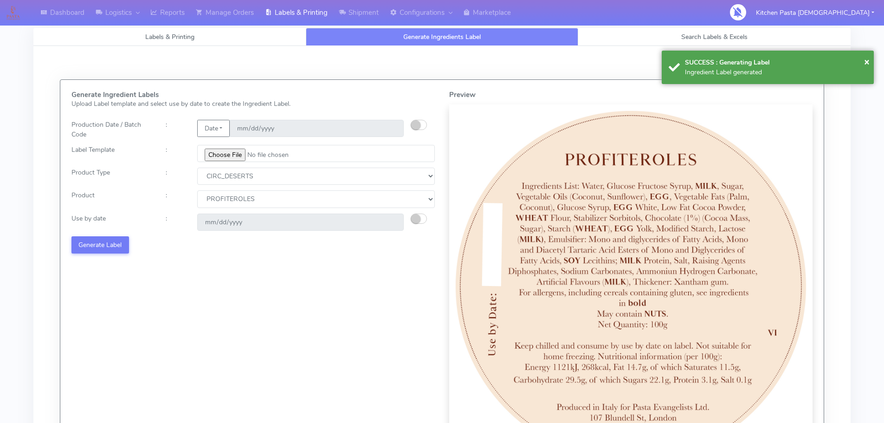
select select
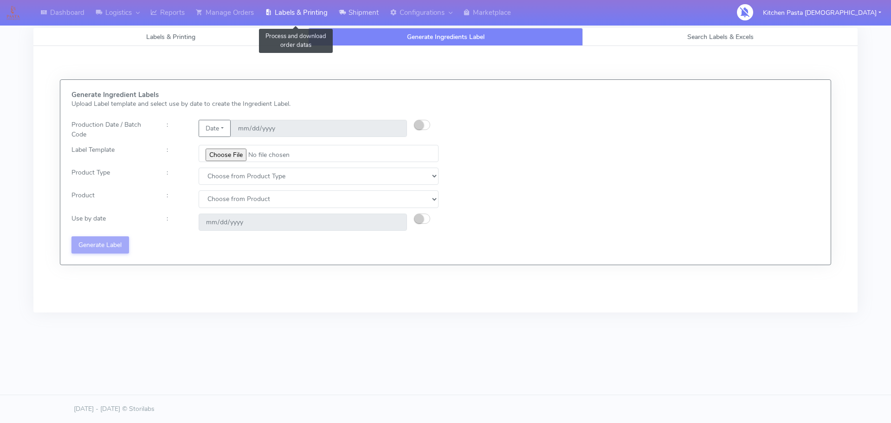
click at [343, 13] on icon at bounding box center [342, 12] width 7 height 9
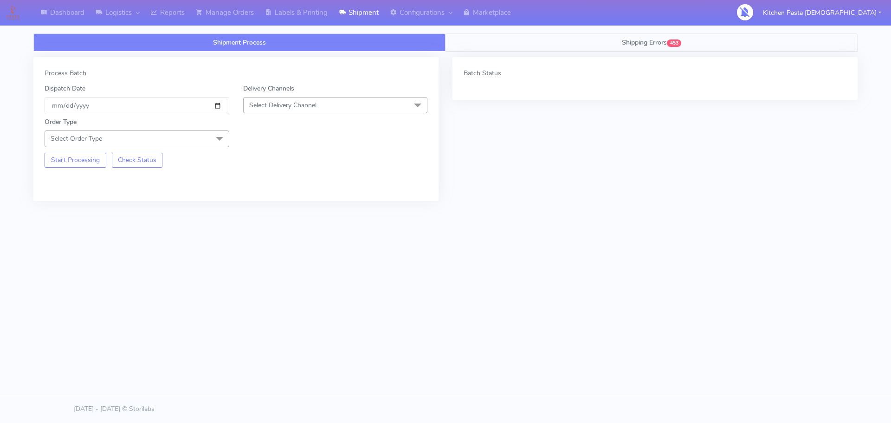
click at [577, 44] on link "Shipping Errors 453" at bounding box center [652, 42] width 412 height 18
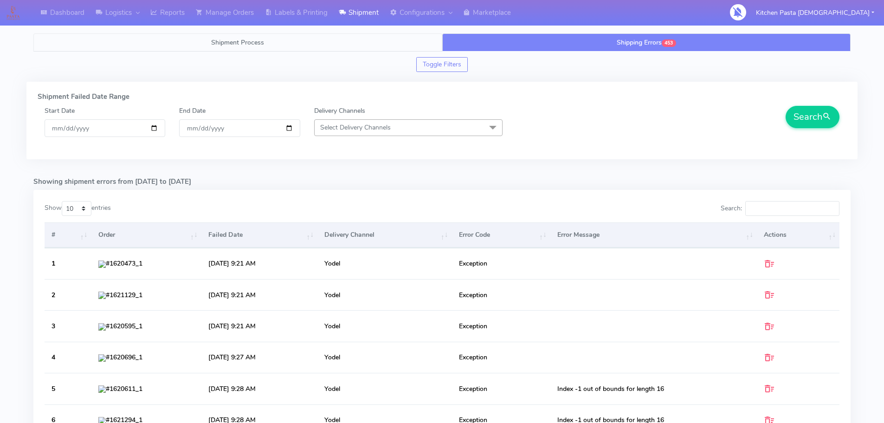
click at [328, 47] on link "Shipment Process" at bounding box center [237, 42] width 409 height 18
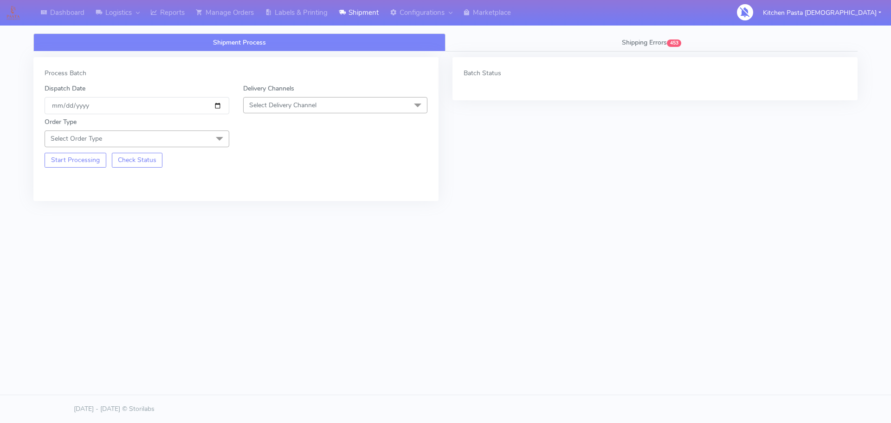
click at [541, 58] on div "Batch Status" at bounding box center [655, 78] width 405 height 43
click at [563, 50] on link "Shipping Errors 453" at bounding box center [652, 42] width 412 height 18
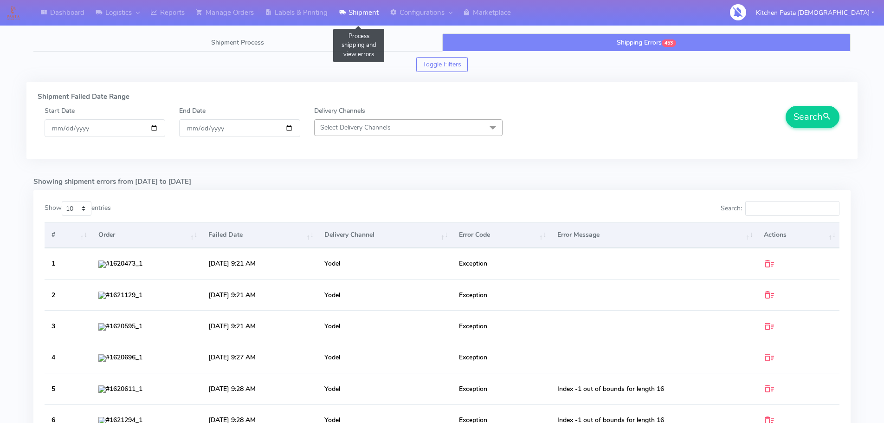
click at [346, 19] on link "Shipment" at bounding box center [358, 13] width 51 height 26
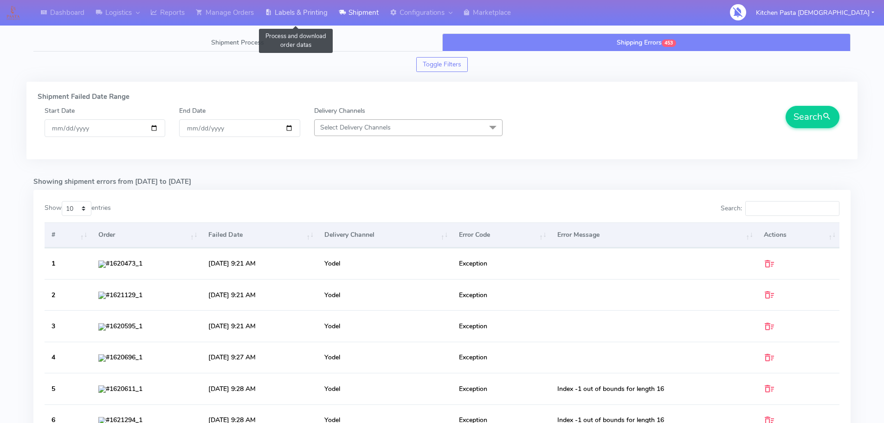
click at [285, 20] on link "Labels & Printing" at bounding box center [296, 13] width 74 height 26
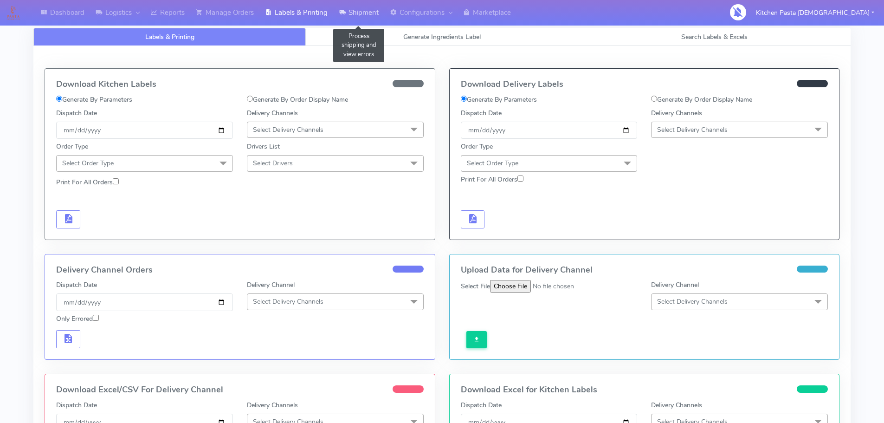
click at [364, 11] on link "Shipment" at bounding box center [358, 13] width 51 height 26
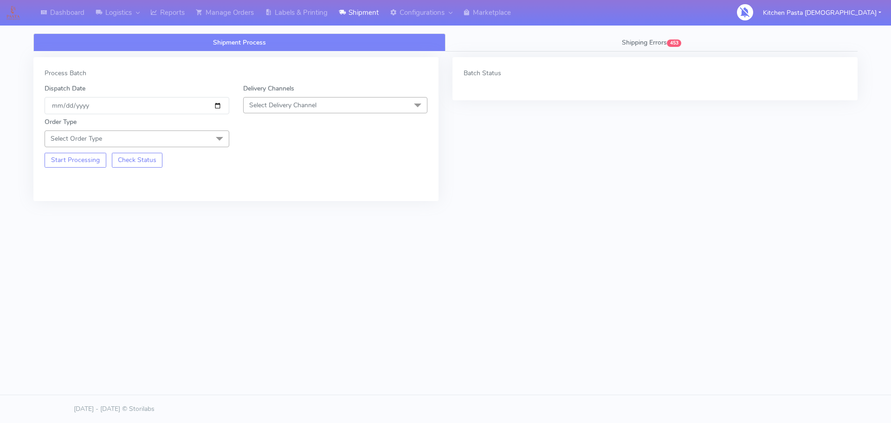
click at [338, 99] on span "Select Delivery Channel" at bounding box center [335, 105] width 185 height 16
click at [292, 216] on li "Yodel" at bounding box center [336, 209] width 184 height 15
click at [167, 142] on span "Select Order Type" at bounding box center [137, 138] width 185 height 16
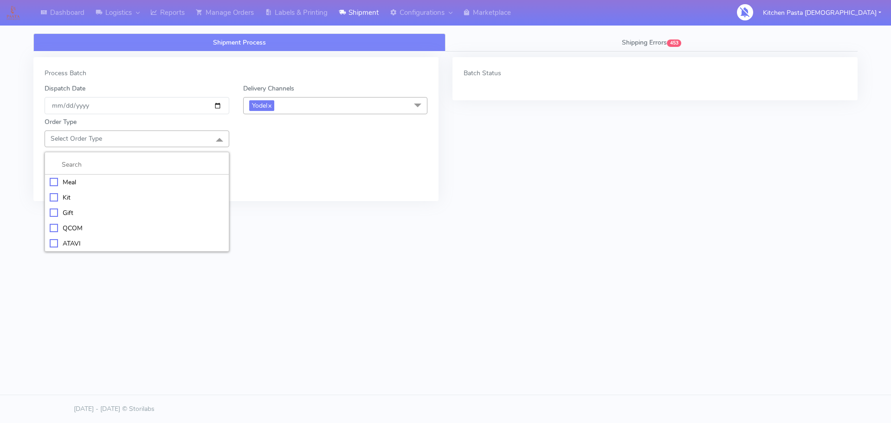
click at [84, 178] on div "Meal" at bounding box center [137, 182] width 175 height 10
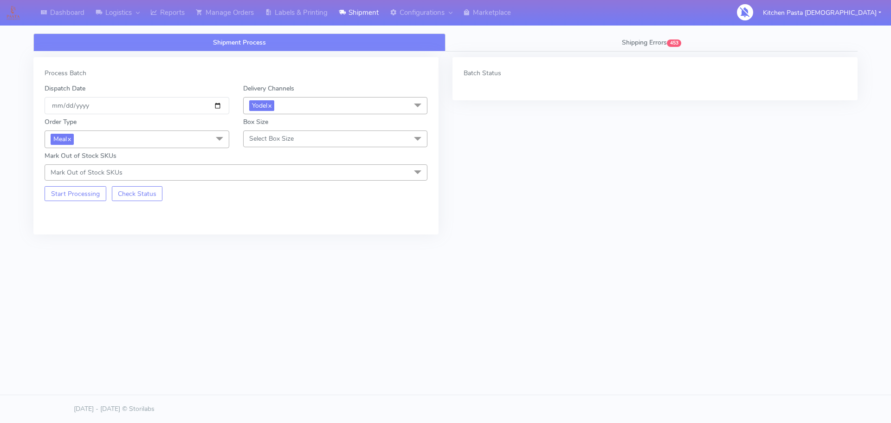
click at [259, 139] on span "Select Box Size" at bounding box center [271, 138] width 45 height 9
click at [673, 43] on span "453" at bounding box center [674, 42] width 14 height 7
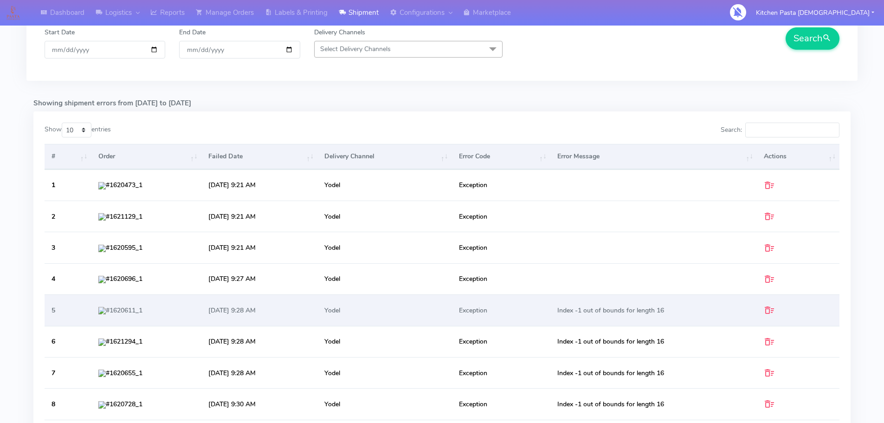
scroll to position [139, 0]
